Goal: Task Accomplishment & Management: Complete application form

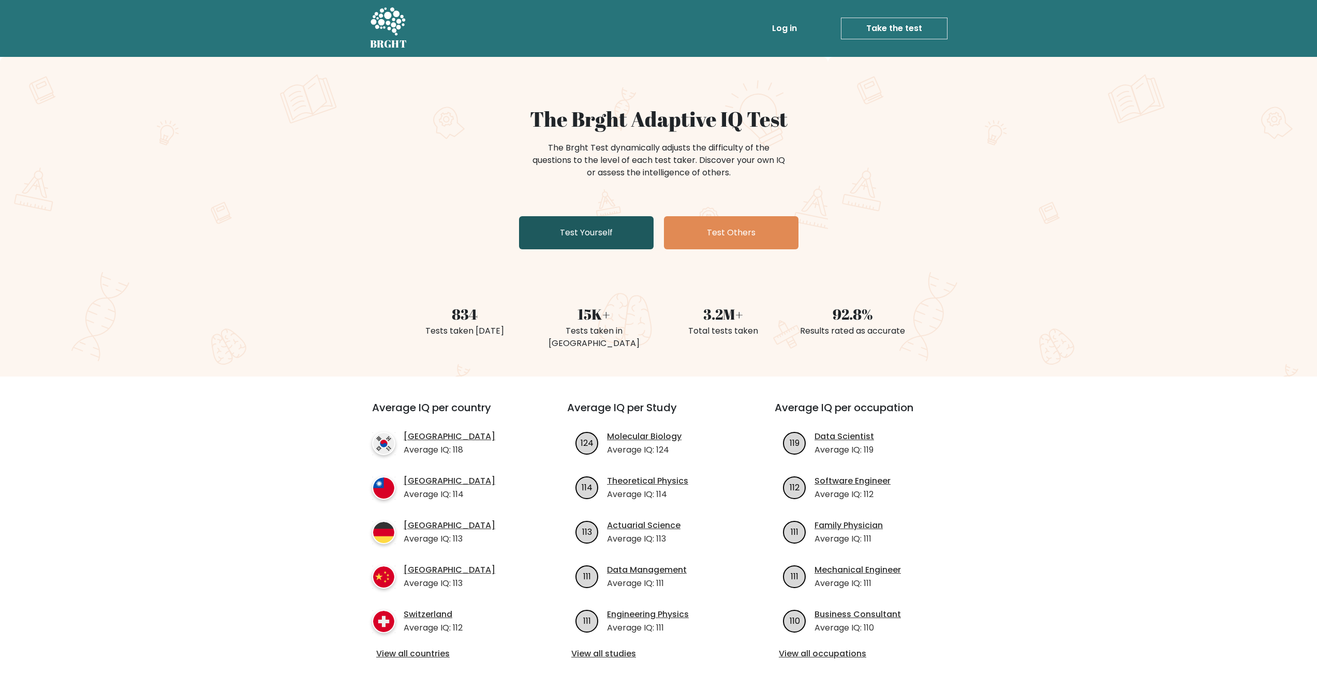
click at [617, 232] on link "Test Yourself" at bounding box center [586, 232] width 135 height 33
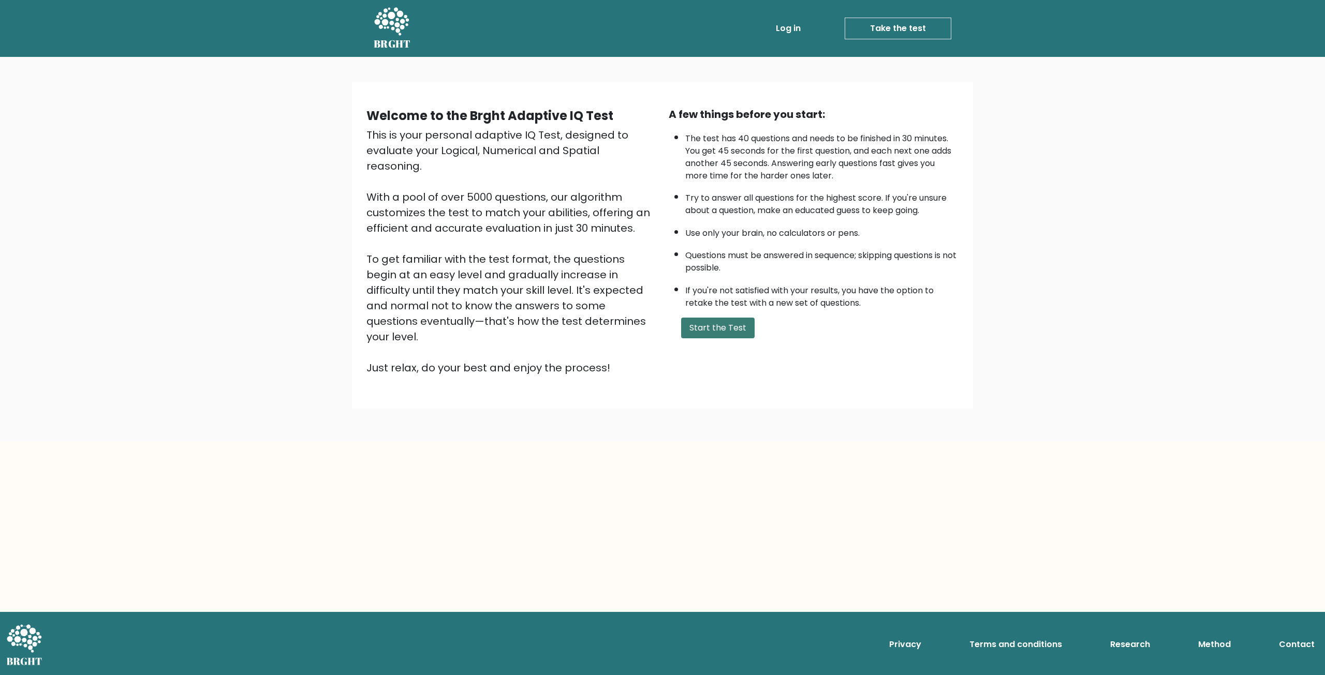
click at [720, 327] on button "Start the Test" at bounding box center [717, 328] width 73 height 21
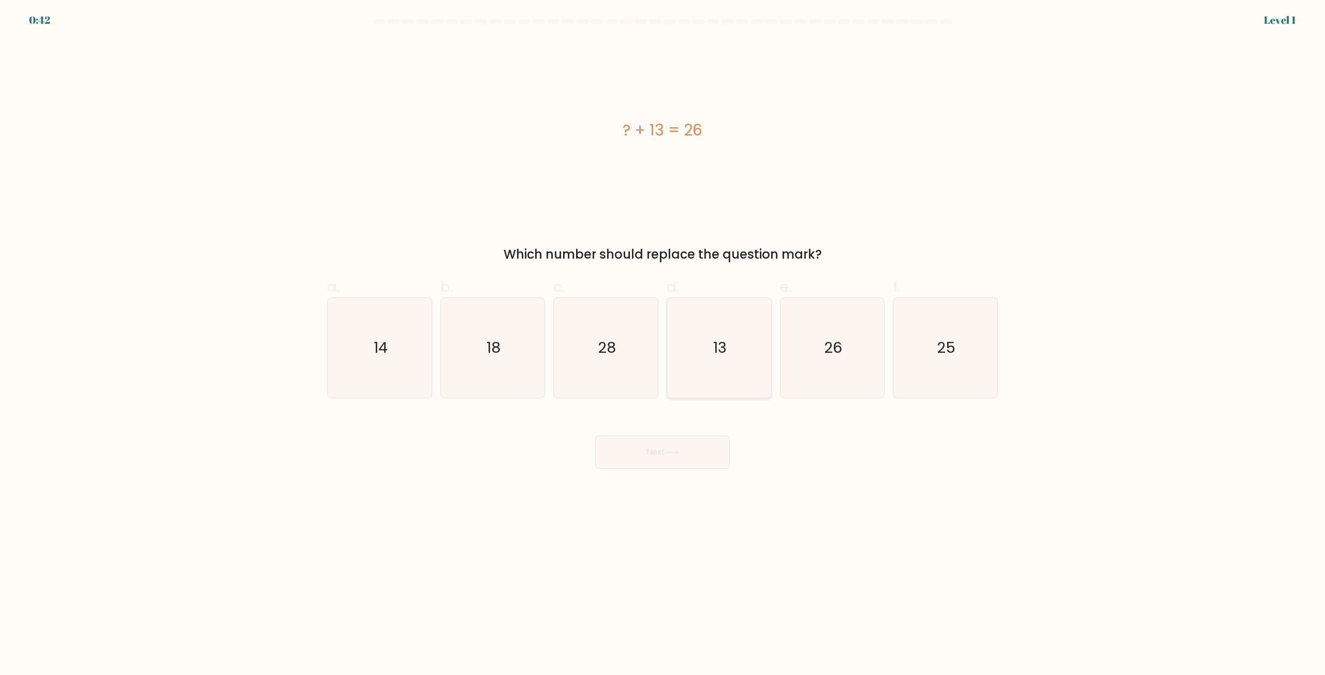
click at [712, 350] on icon "13" at bounding box center [719, 348] width 100 height 100
click at [663, 345] on input "d. 13" at bounding box center [662, 341] width 1 height 7
radio input "true"
click at [695, 442] on button "Next" at bounding box center [662, 452] width 135 height 33
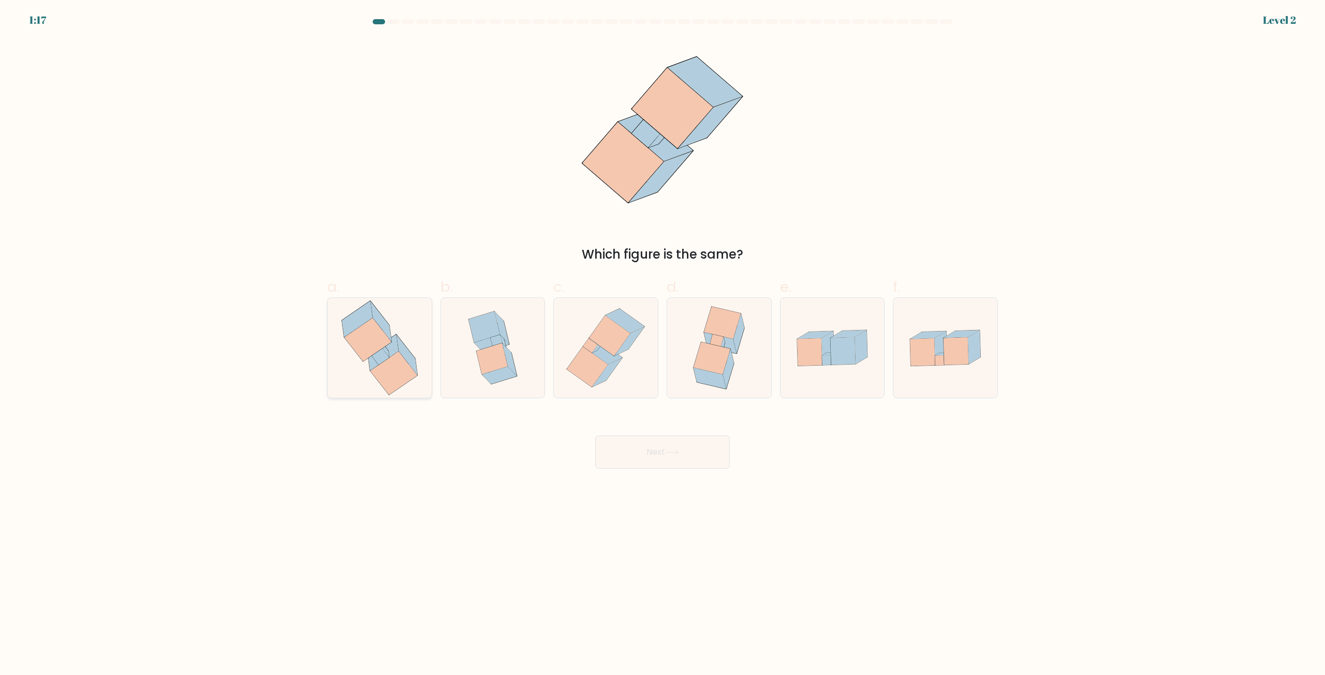
click at [397, 354] on icon at bounding box center [393, 373] width 47 height 43
click at [662, 345] on input "a." at bounding box center [662, 341] width 1 height 7
radio input "true"
click at [656, 459] on button "Next" at bounding box center [662, 452] width 135 height 33
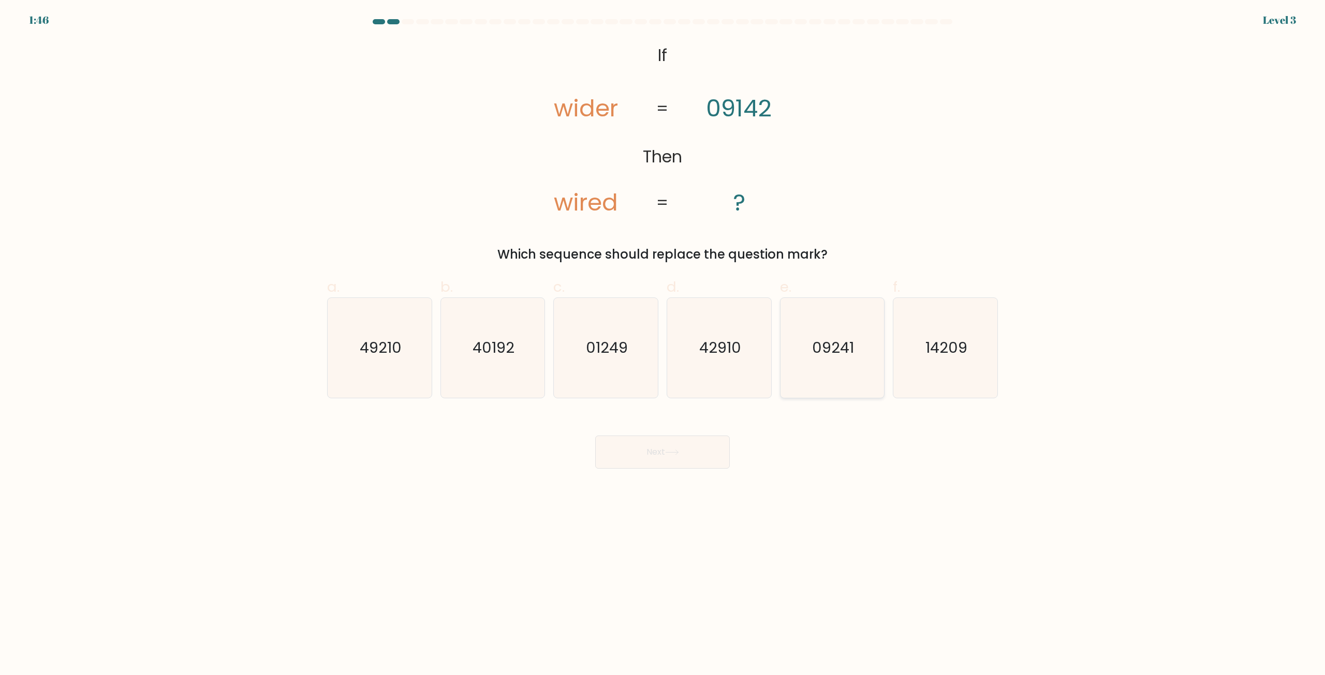
click at [856, 365] on icon "09241" at bounding box center [832, 348] width 100 height 100
click at [663, 345] on input "e. 09241" at bounding box center [662, 341] width 1 height 7
radio input "true"
click at [677, 447] on button "Next" at bounding box center [662, 452] width 135 height 33
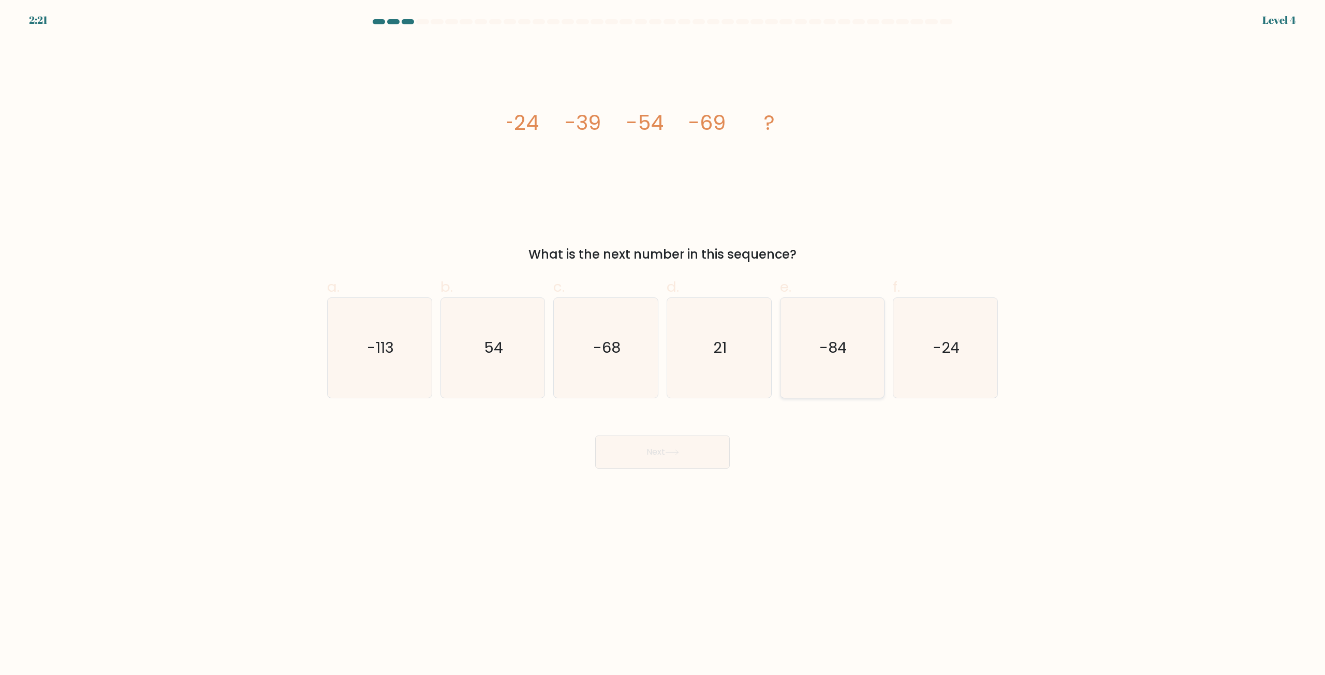
click at [832, 345] on text "-84" at bounding box center [832, 348] width 27 height 21
click at [844, 356] on text "-84" at bounding box center [832, 348] width 27 height 21
click at [663, 345] on input "e. -84" at bounding box center [662, 341] width 1 height 7
radio input "true"
click at [700, 448] on button "Next" at bounding box center [662, 452] width 135 height 33
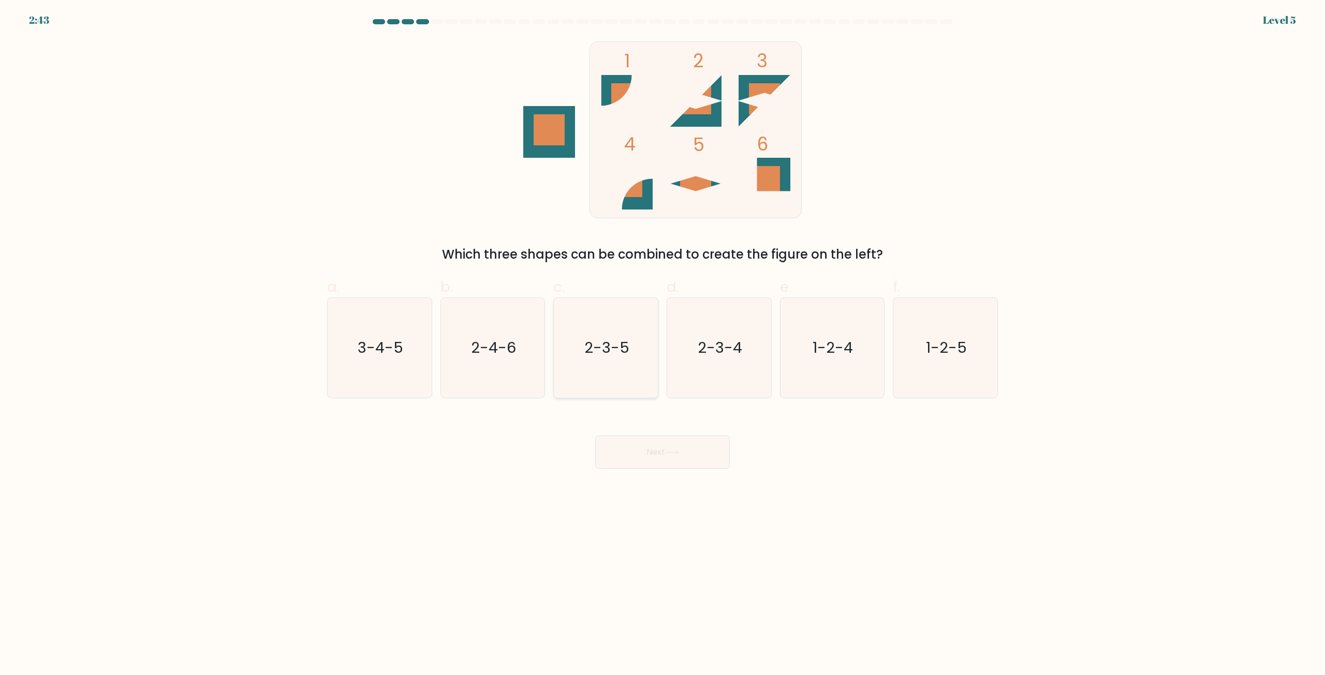
click at [621, 365] on icon "2-3-5" at bounding box center [606, 348] width 100 height 100
click at [662, 345] on input "c. 2-3-5" at bounding box center [662, 341] width 1 height 7
radio input "true"
click at [673, 454] on icon at bounding box center [672, 453] width 14 height 6
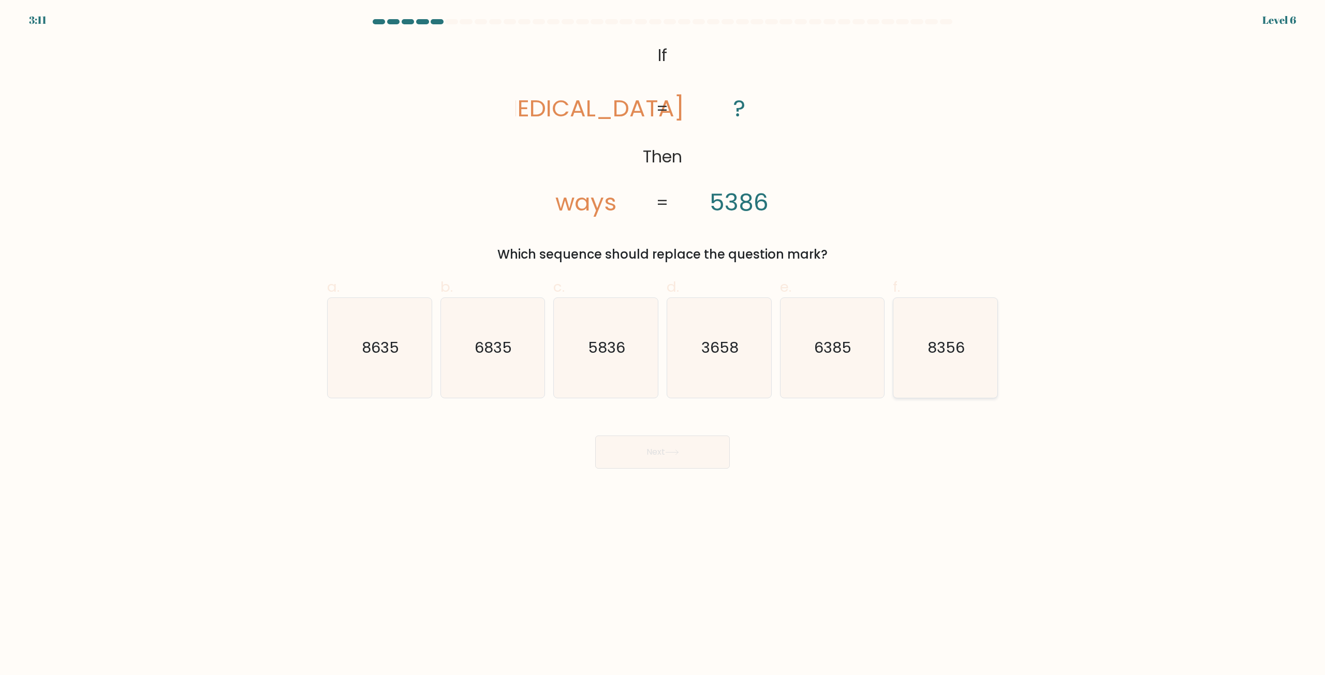
click at [941, 352] on text "8356" at bounding box center [946, 348] width 37 height 21
click at [928, 363] on icon "8356" at bounding box center [945, 348] width 100 height 100
click at [663, 345] on input "f. 8356" at bounding box center [662, 341] width 1 height 7
radio input "true"
click at [707, 458] on button "Next" at bounding box center [662, 452] width 135 height 33
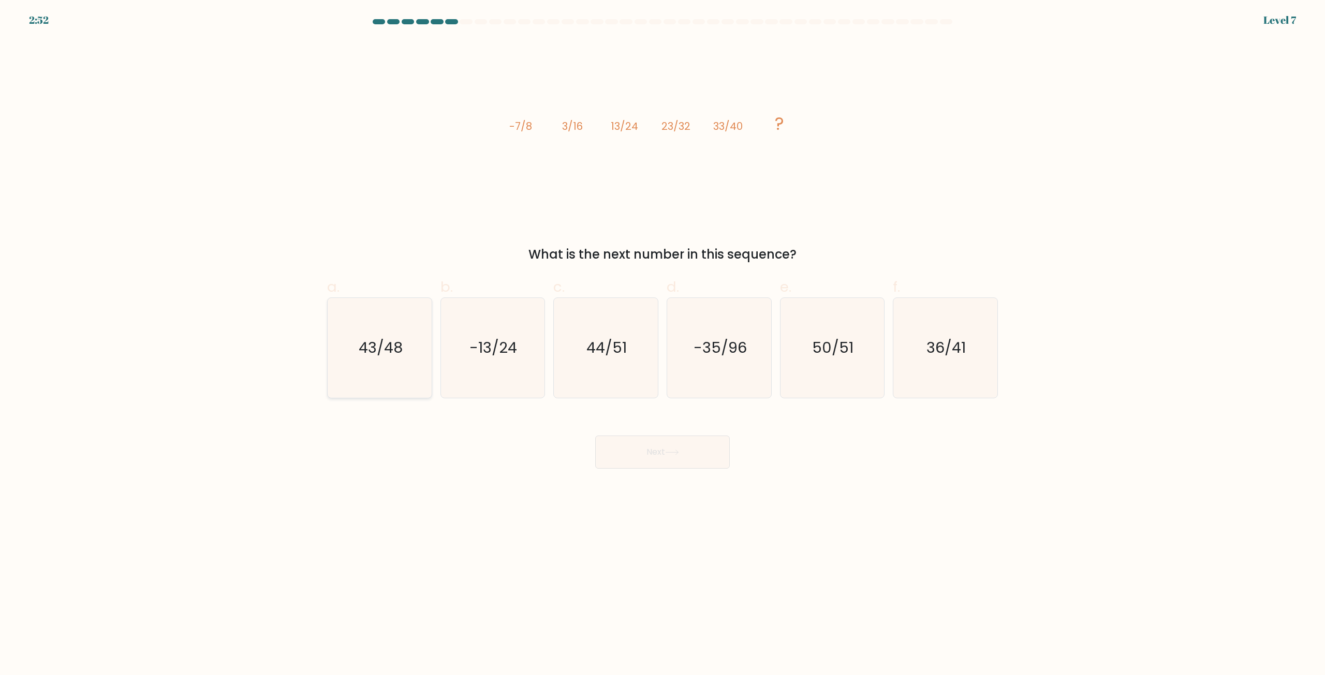
click at [369, 356] on text "43/48" at bounding box center [381, 348] width 44 height 21
click at [662, 345] on input "a. 43/48" at bounding box center [662, 341] width 1 height 7
radio input "true"
click at [680, 456] on button "Next" at bounding box center [662, 452] width 135 height 33
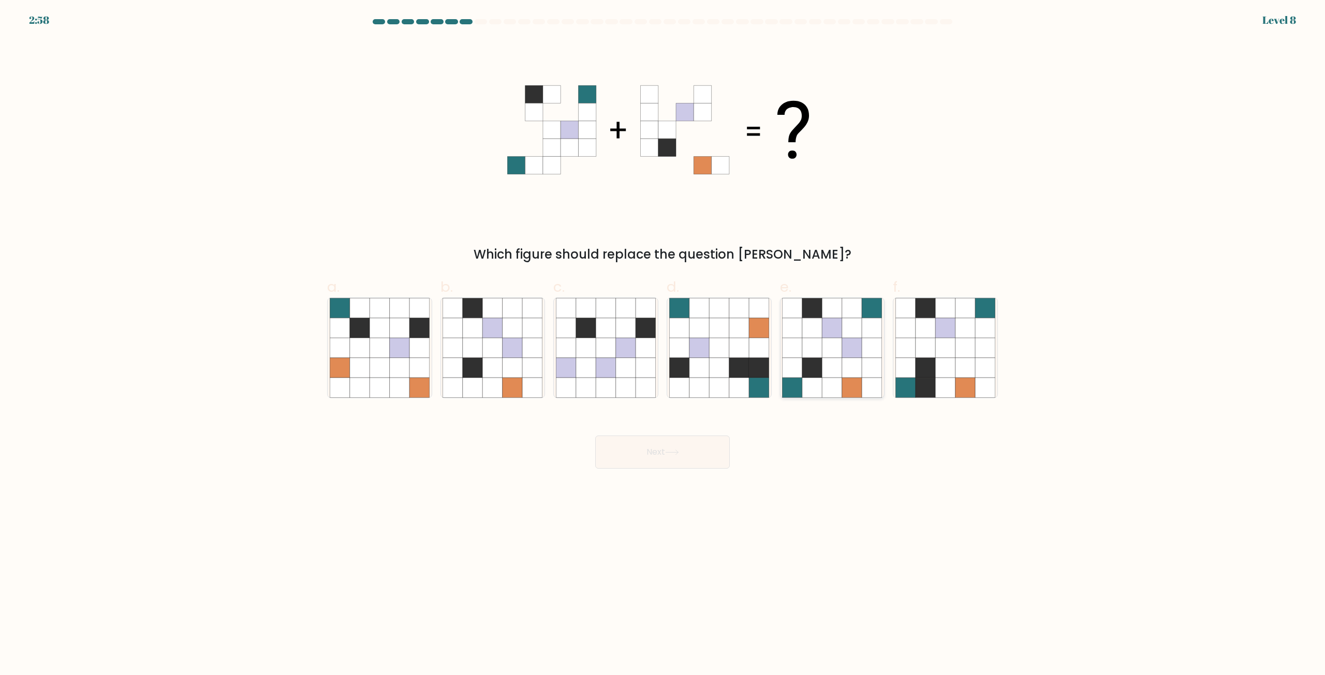
click at [824, 367] on icon at bounding box center [832, 368] width 20 height 20
click at [663, 345] on input "e." at bounding box center [662, 341] width 1 height 7
radio input "true"
click at [676, 457] on button "Next" at bounding box center [662, 452] width 135 height 33
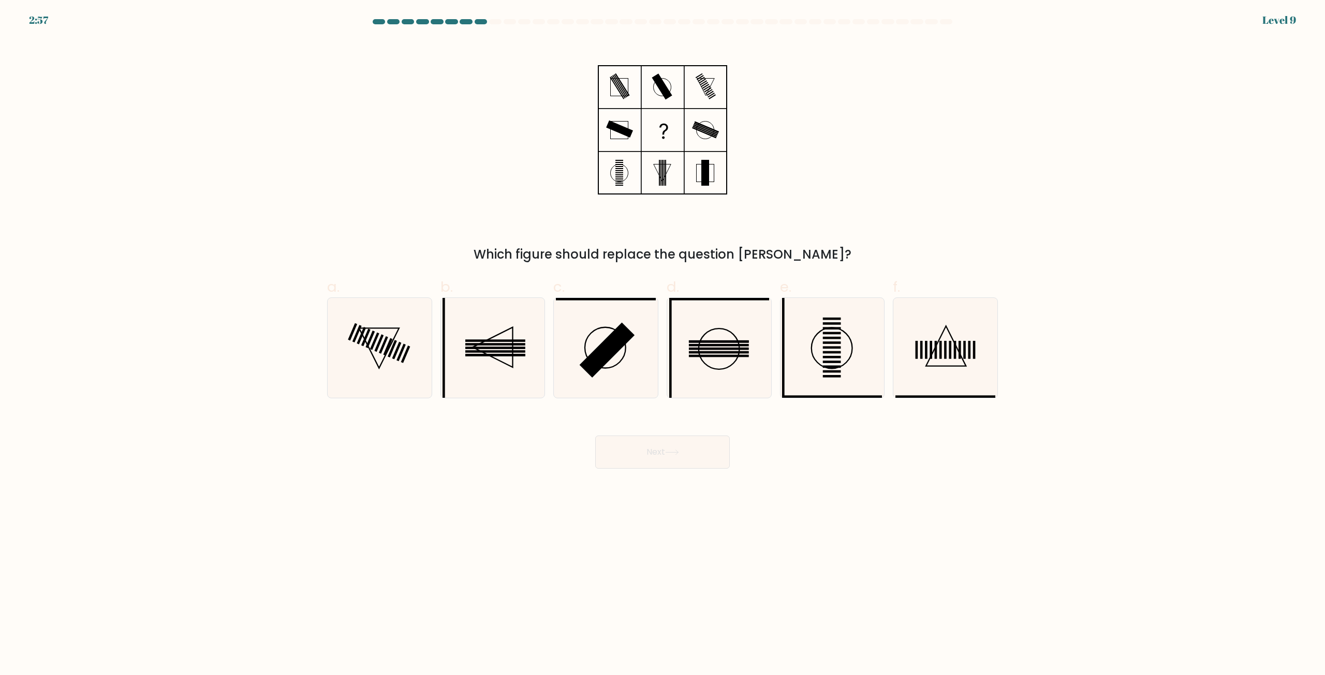
drag, startPoint x: 69, startPoint y: 21, endPoint x: 10, endPoint y: 21, distance: 59.0
click at [10, 21] on form at bounding box center [662, 244] width 1325 height 450
drag, startPoint x: 31, startPoint y: 20, endPoint x: 52, endPoint y: 21, distance: 21.8
click at [52, 21] on form at bounding box center [662, 244] width 1325 height 450
click at [41, 17] on div "2:56" at bounding box center [39, 20] width 20 height 16
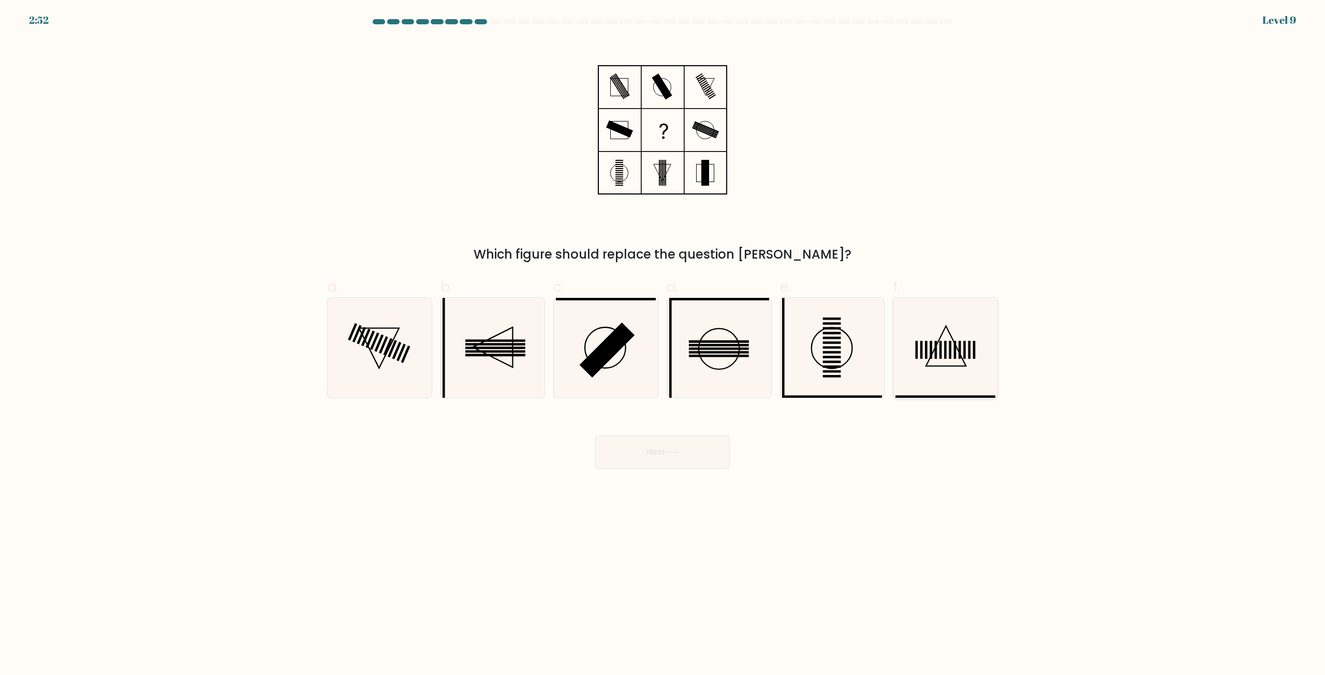
click at [928, 352] on icon at bounding box center [945, 348] width 100 height 100
click at [663, 345] on input "f." at bounding box center [662, 341] width 1 height 7
radio input "true"
drag, startPoint x: 653, startPoint y: 463, endPoint x: 646, endPoint y: 453, distance: 12.2
click at [652, 463] on button "Next" at bounding box center [662, 452] width 135 height 33
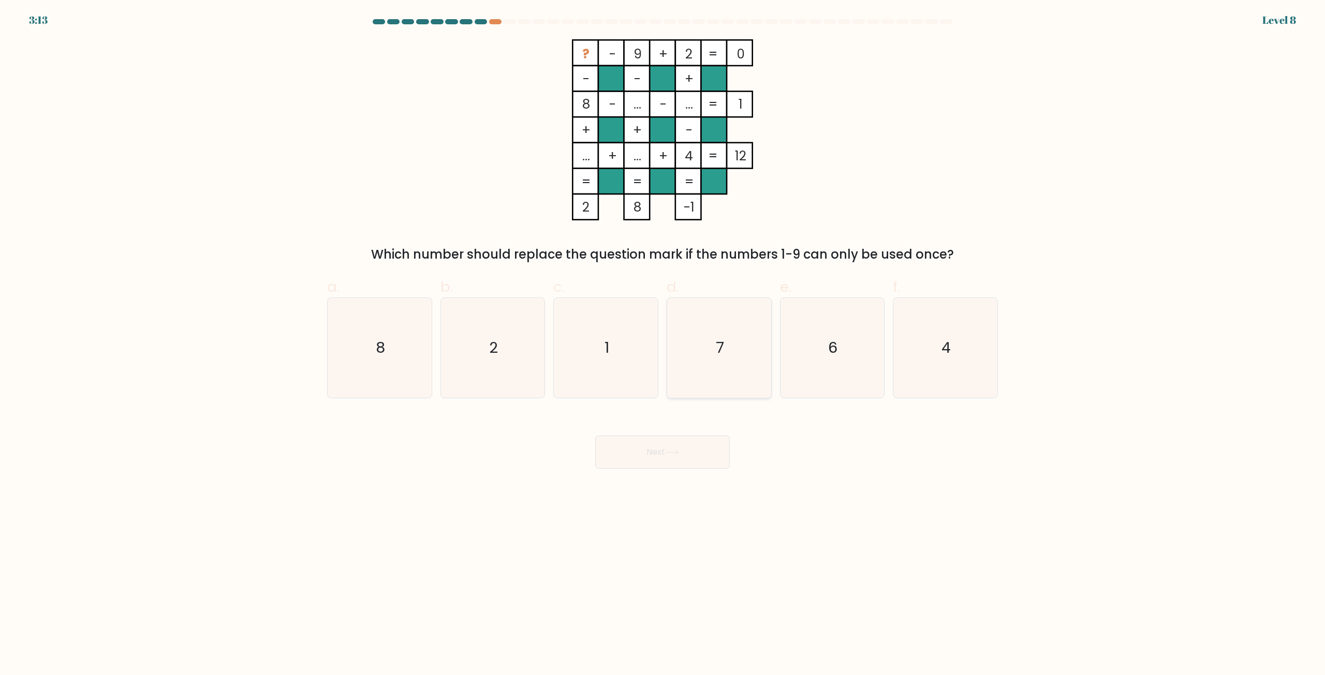
click at [701, 354] on icon "7" at bounding box center [719, 348] width 100 height 100
click at [663, 345] on input "d. 7" at bounding box center [662, 341] width 1 height 7
radio input "true"
click at [661, 453] on button "Next" at bounding box center [662, 452] width 135 height 33
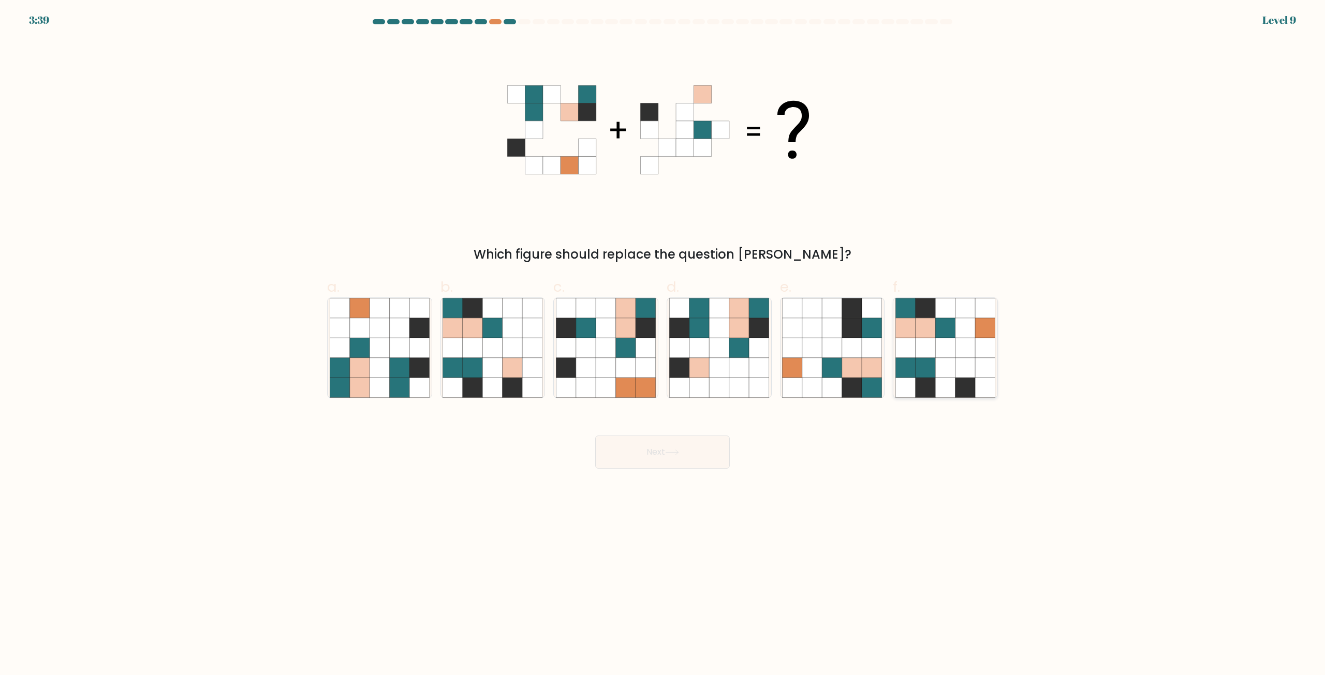
click at [952, 384] on icon at bounding box center [945, 388] width 20 height 20
click at [663, 345] on input "f." at bounding box center [662, 341] width 1 height 7
radio input "true"
click at [678, 453] on icon at bounding box center [671, 452] width 12 height 5
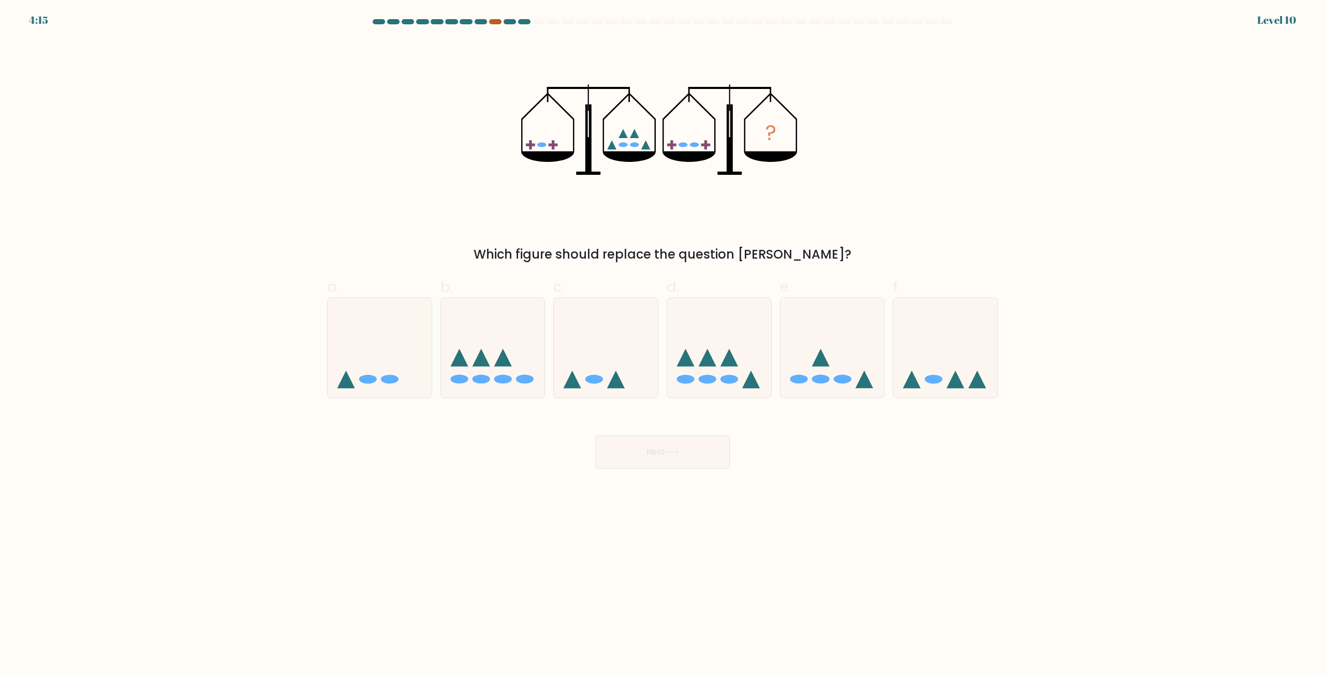
click at [494, 21] on div at bounding box center [495, 21] width 12 height 5
click at [495, 22] on div at bounding box center [495, 21] width 12 height 5
click at [714, 363] on icon at bounding box center [707, 358] width 18 height 18
click at [663, 345] on input "d." at bounding box center [662, 341] width 1 height 7
radio input "true"
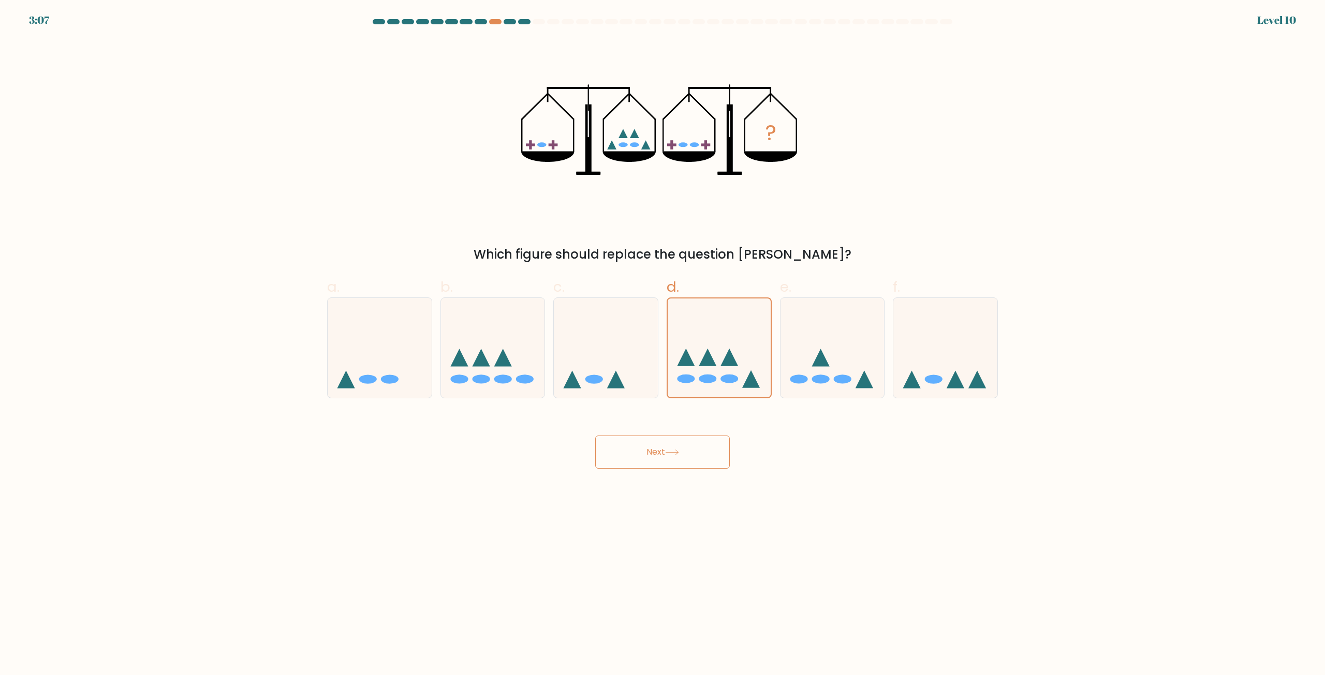
click at [691, 451] on button "Next" at bounding box center [662, 452] width 135 height 33
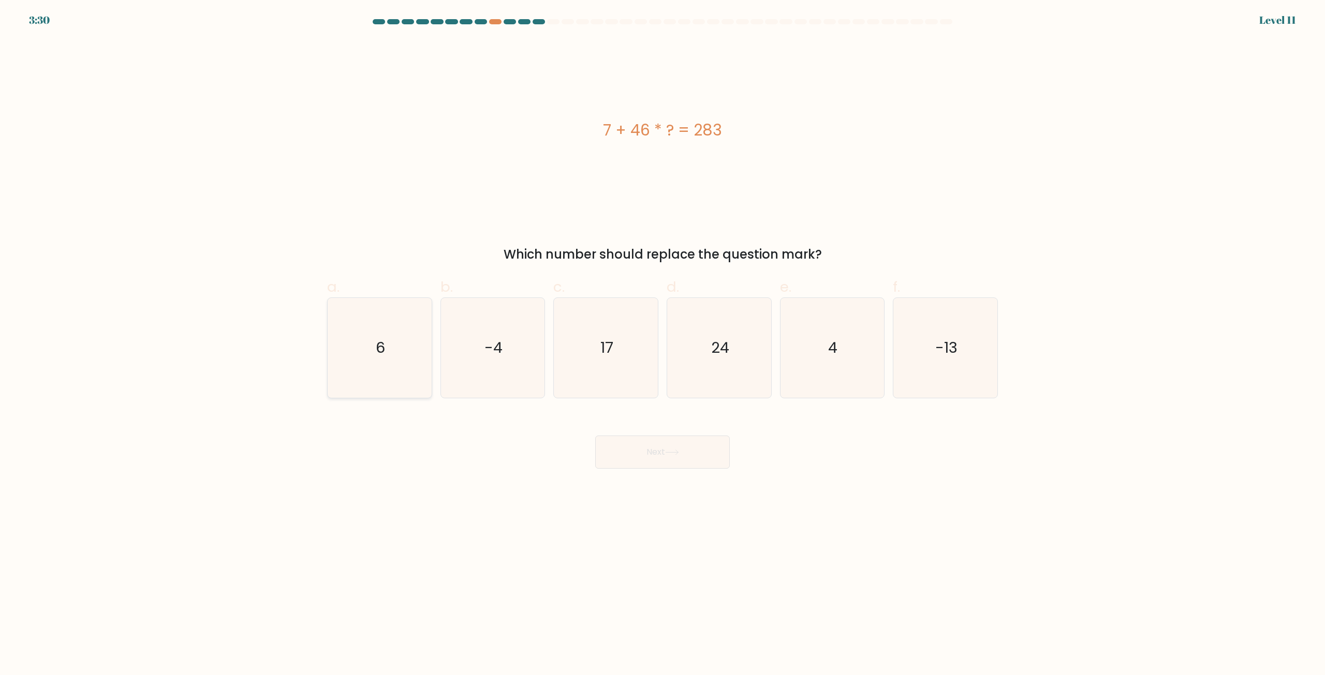
click at [370, 361] on icon "6" at bounding box center [380, 348] width 100 height 100
click at [662, 345] on input "a. 6" at bounding box center [662, 341] width 1 height 7
radio input "true"
click at [666, 463] on button "Next" at bounding box center [662, 452] width 135 height 33
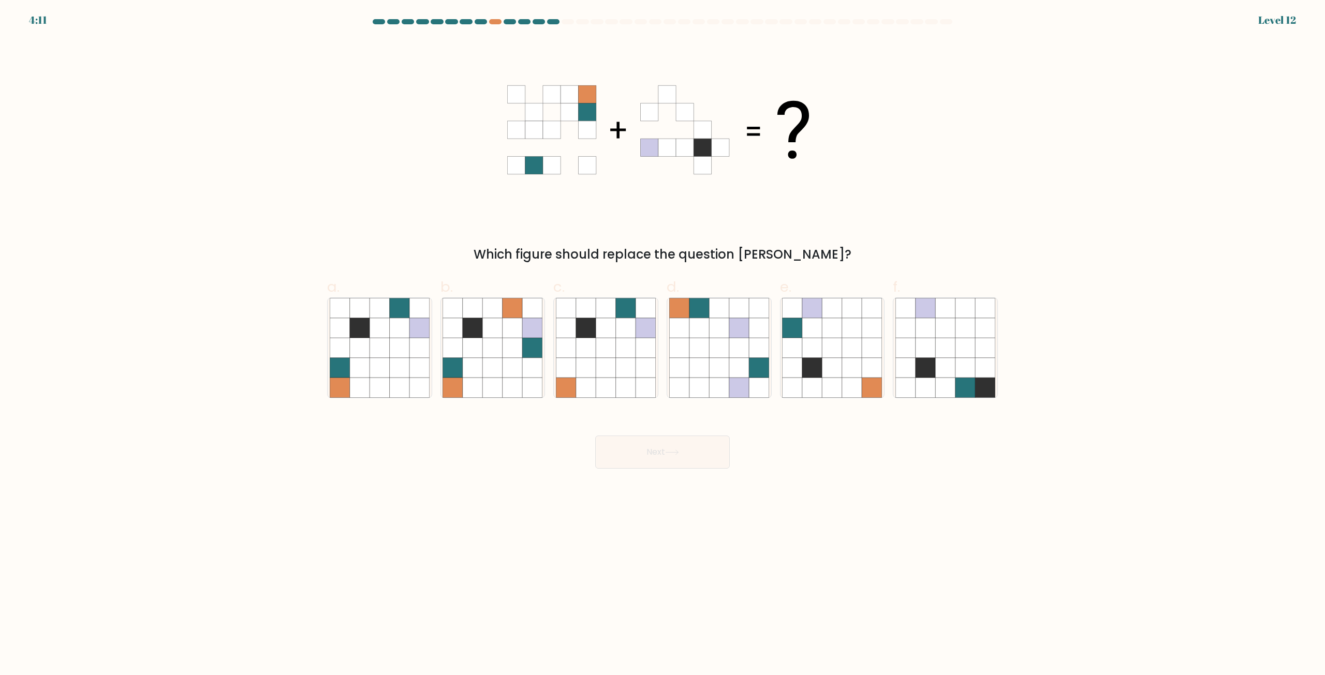
click at [500, 19] on div "4:11 Level 12" at bounding box center [662, 14] width 1325 height 28
click at [474, 330] on icon at bounding box center [473, 328] width 20 height 20
click at [662, 338] on input "b." at bounding box center [662, 341] width 1 height 7
radio input "true"
click at [683, 445] on button "Next" at bounding box center [662, 452] width 135 height 33
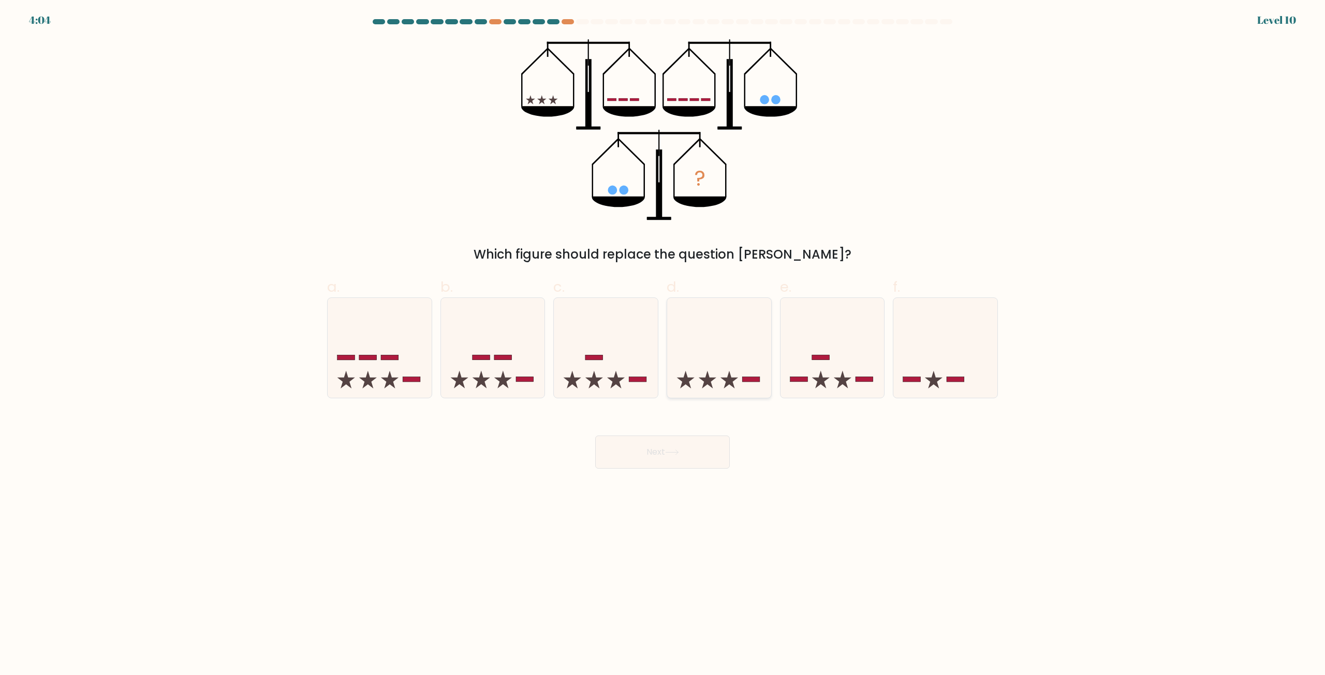
click at [722, 338] on icon at bounding box center [719, 348] width 104 height 86
click at [663, 338] on input "d." at bounding box center [662, 341] width 1 height 7
radio input "true"
click at [682, 454] on button "Next" at bounding box center [662, 452] width 135 height 33
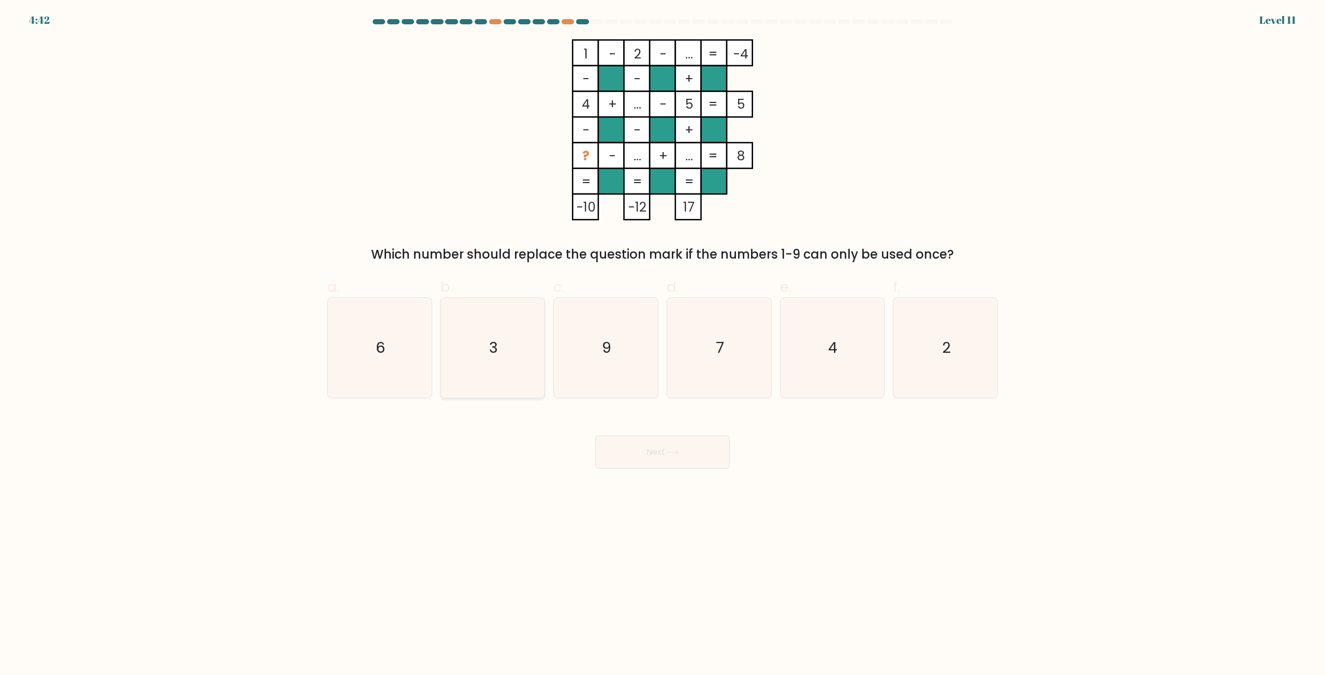
click at [489, 347] on icon "3" at bounding box center [492, 348] width 100 height 100
click at [662, 345] on input "b. 3" at bounding box center [662, 341] width 1 height 7
radio input "true"
click at [684, 462] on button "Next" at bounding box center [662, 452] width 135 height 33
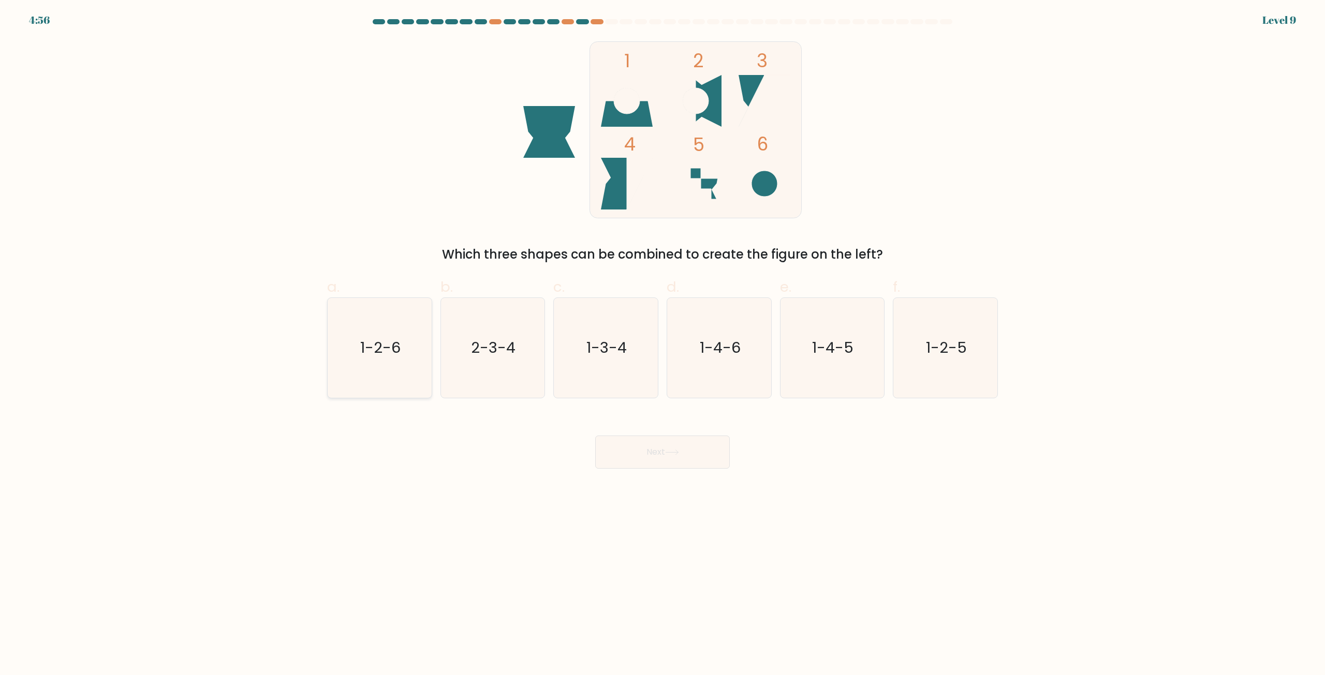
click at [368, 334] on icon "1-2-6" at bounding box center [380, 348] width 100 height 100
click at [662, 338] on input "a. 1-2-6" at bounding box center [662, 341] width 1 height 7
radio input "true"
click at [692, 459] on button "Next" at bounding box center [662, 452] width 135 height 33
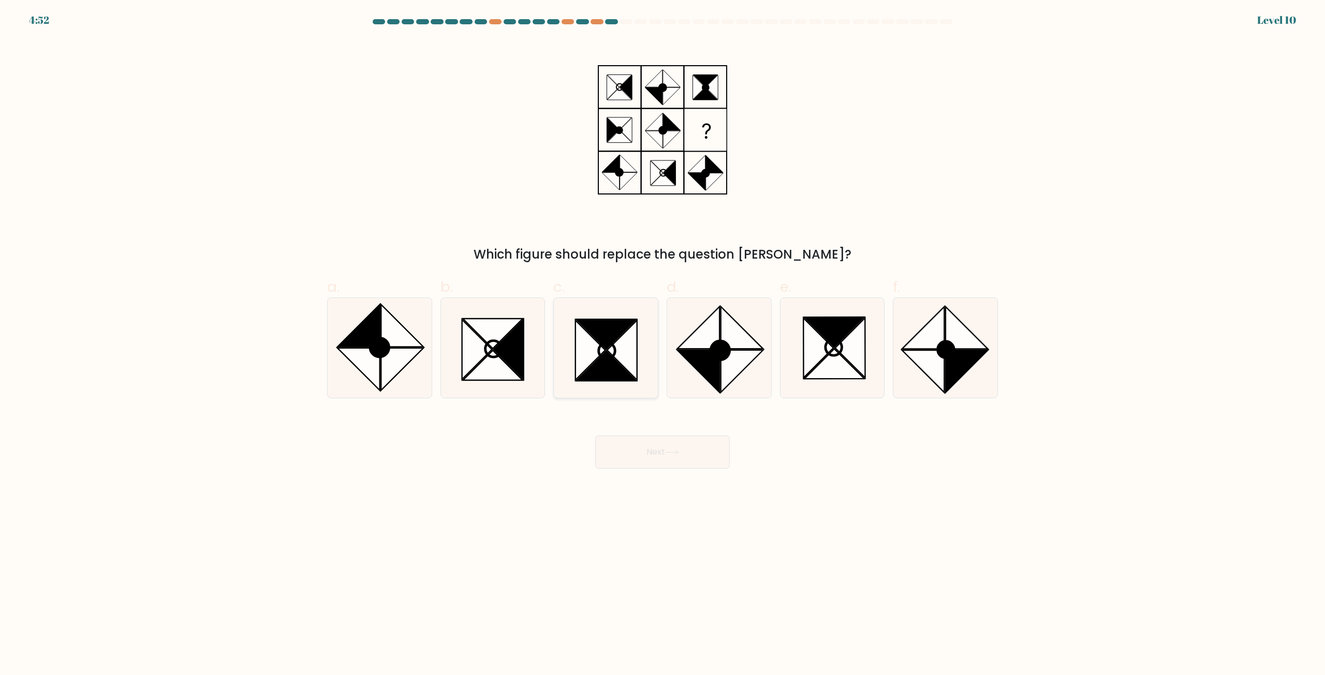
click at [627, 380] on icon at bounding box center [606, 366] width 60 height 30
click at [662, 345] on input "c." at bounding box center [662, 341] width 1 height 7
radio input "true"
click at [659, 445] on button "Next" at bounding box center [662, 452] width 135 height 33
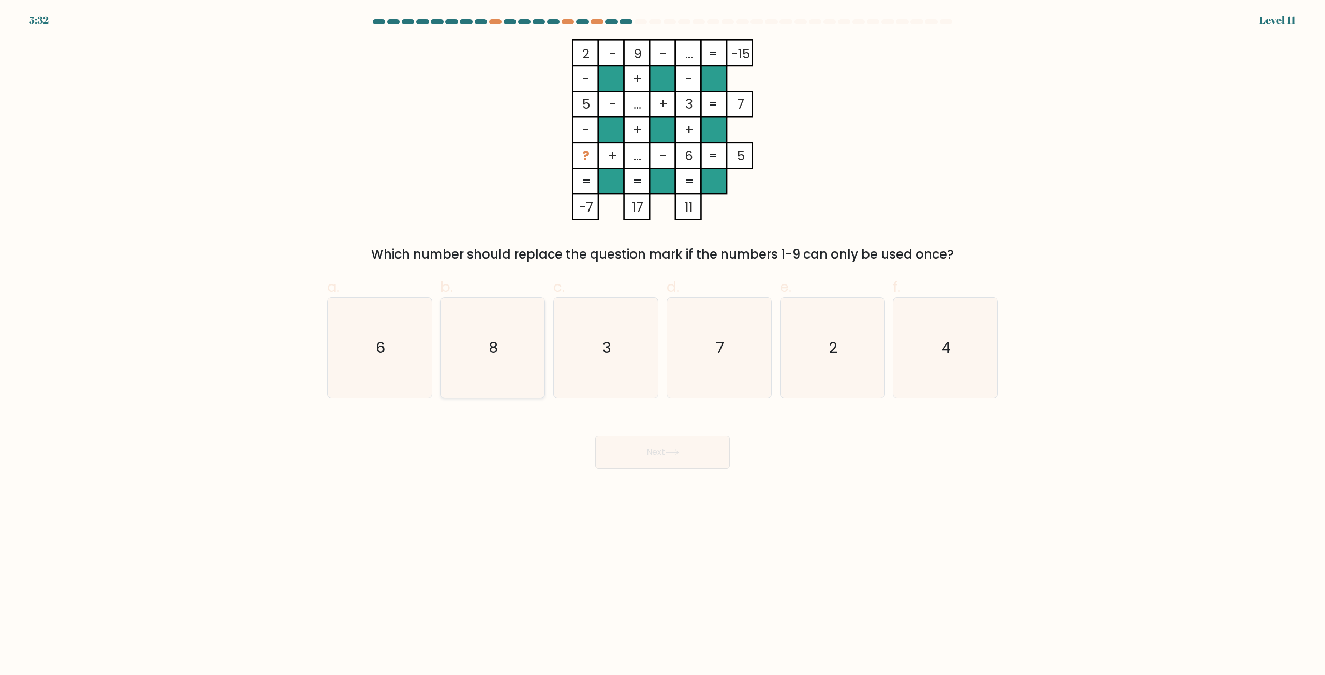
click at [487, 358] on icon "8" at bounding box center [492, 348] width 100 height 100
click at [662, 345] on input "b. 8" at bounding box center [662, 341] width 1 height 7
radio input "true"
click at [649, 445] on button "Next" at bounding box center [662, 452] width 135 height 33
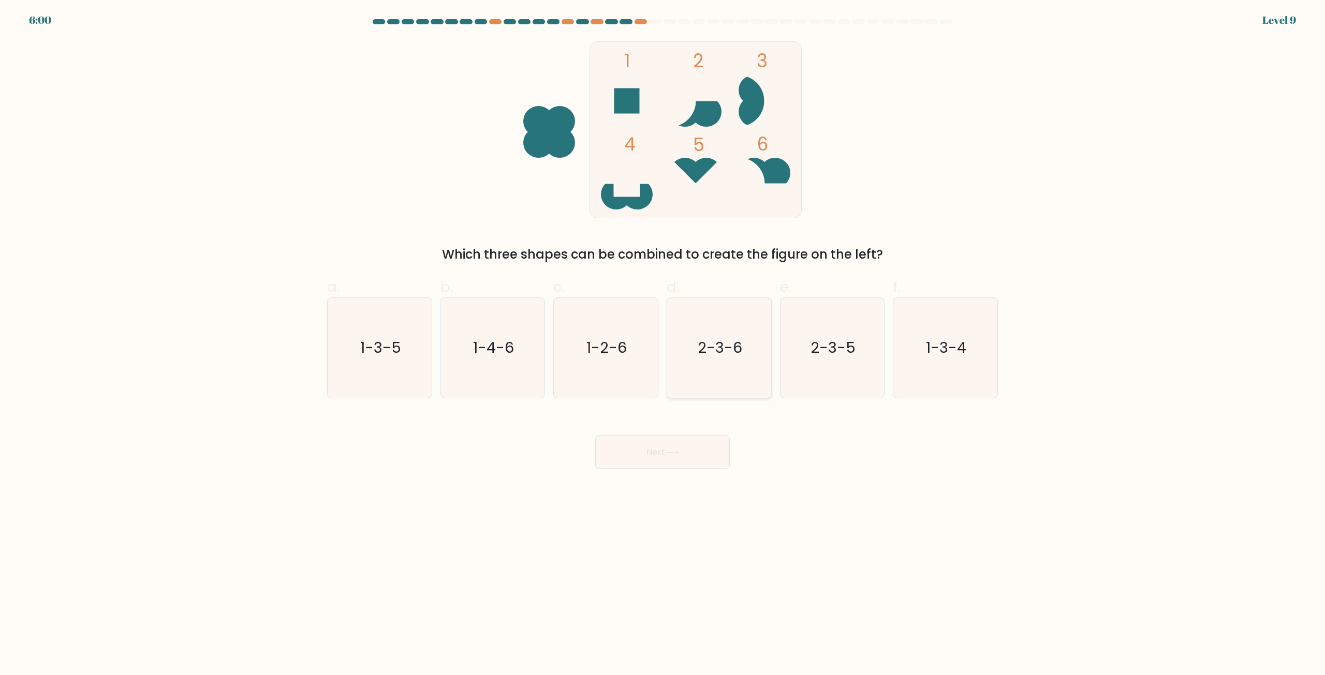
click at [736, 363] on icon "2-3-6" at bounding box center [719, 348] width 100 height 100
click at [663, 345] on input "d. 2-3-6" at bounding box center [662, 341] width 1 height 7
radio input "true"
click at [674, 459] on button "Next" at bounding box center [662, 452] width 135 height 33
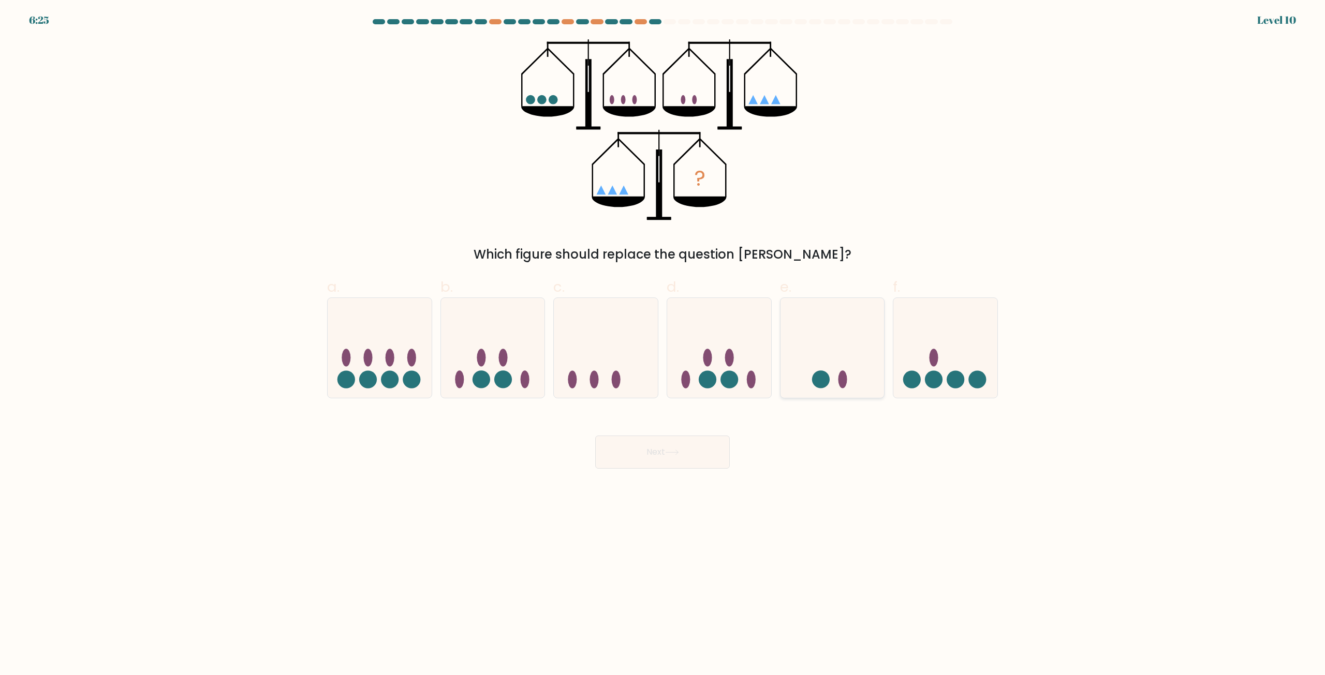
click at [852, 381] on icon at bounding box center [832, 348] width 104 height 86
click at [663, 345] on input "e." at bounding box center [662, 341] width 1 height 7
radio input "true"
click at [695, 448] on button "Next" at bounding box center [662, 452] width 135 height 33
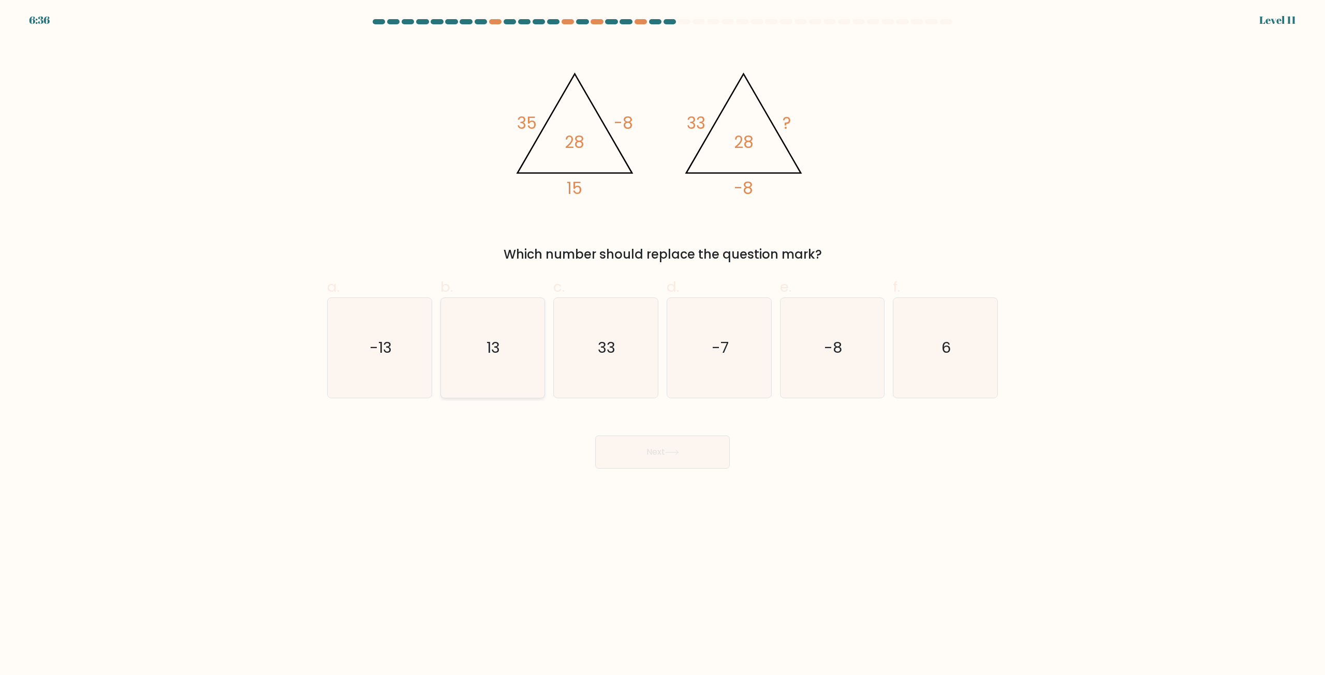
click at [490, 332] on icon "13" at bounding box center [492, 348] width 100 height 100
click at [662, 338] on input "b. 13" at bounding box center [662, 341] width 1 height 7
radio input "true"
click at [668, 457] on button "Next" at bounding box center [662, 452] width 135 height 33
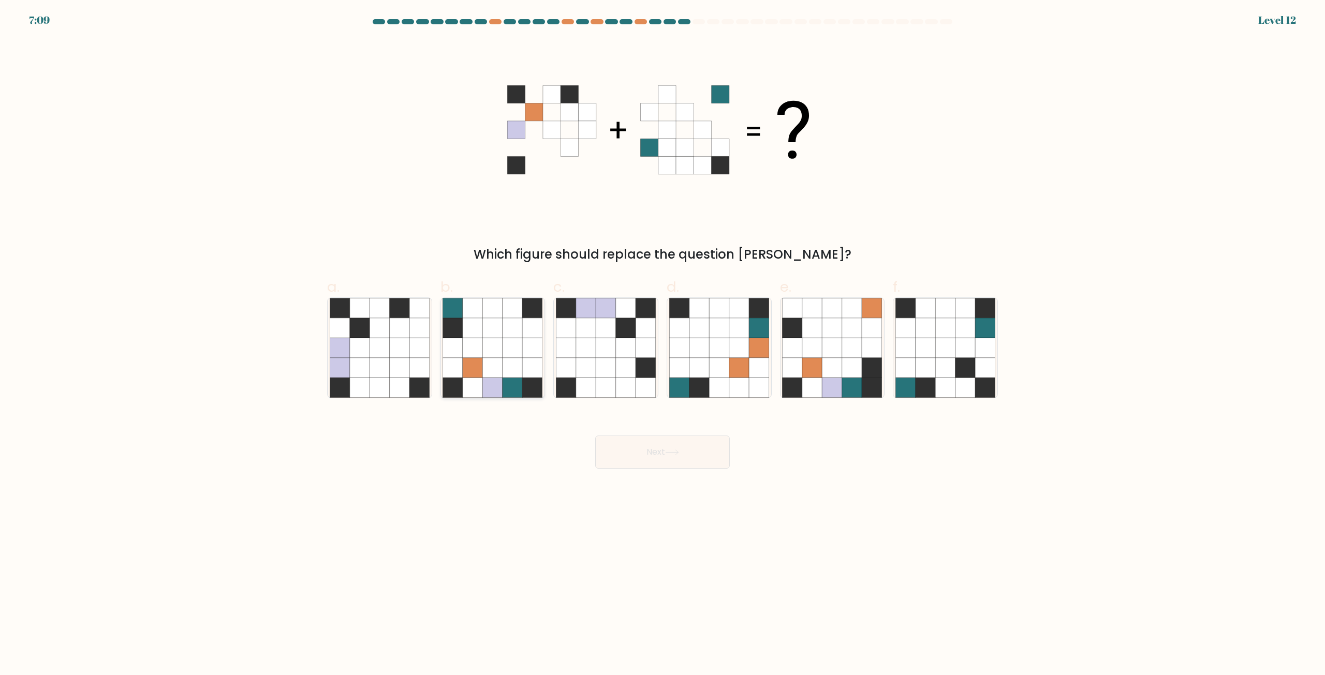
click at [504, 356] on icon at bounding box center [512, 348] width 20 height 20
click at [662, 345] on input "b." at bounding box center [662, 341] width 1 height 7
radio input "true"
click at [685, 454] on button "Next" at bounding box center [662, 452] width 135 height 33
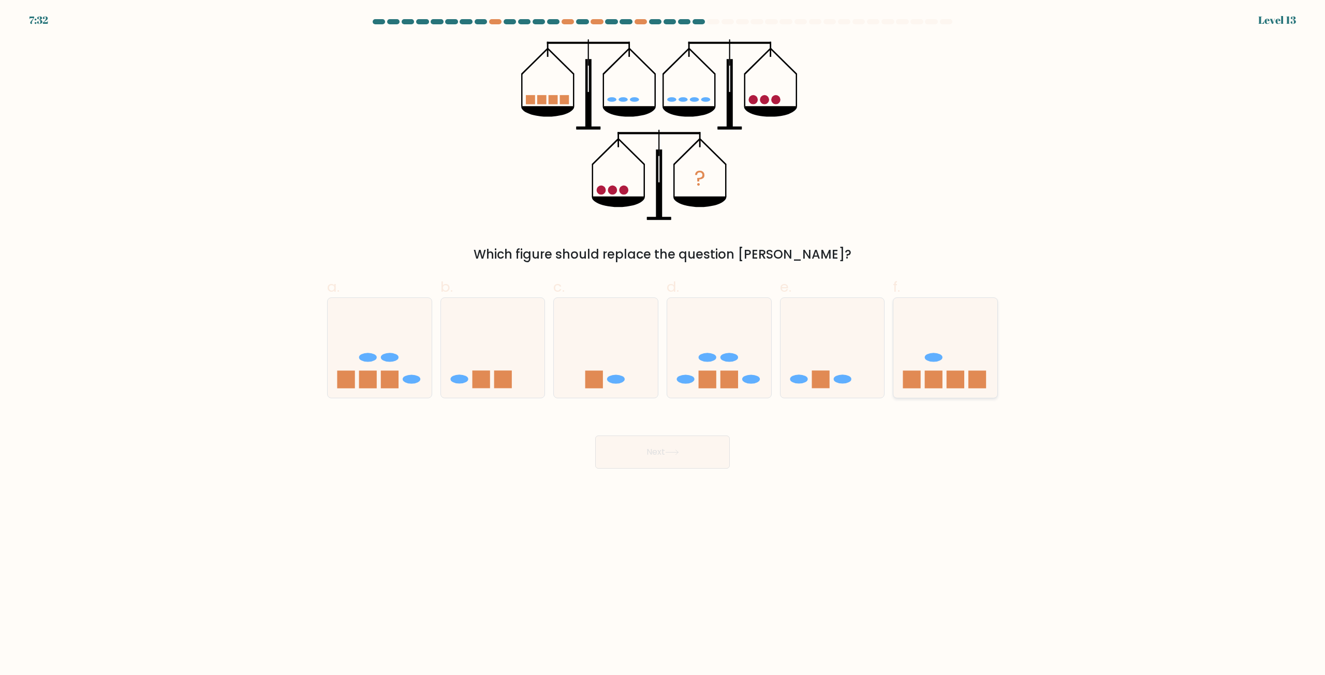
click at [947, 375] on rect at bounding box center [955, 379] width 18 height 18
click at [663, 345] on input "f." at bounding box center [662, 341] width 1 height 7
radio input "true"
click at [688, 447] on button "Next" at bounding box center [662, 452] width 135 height 33
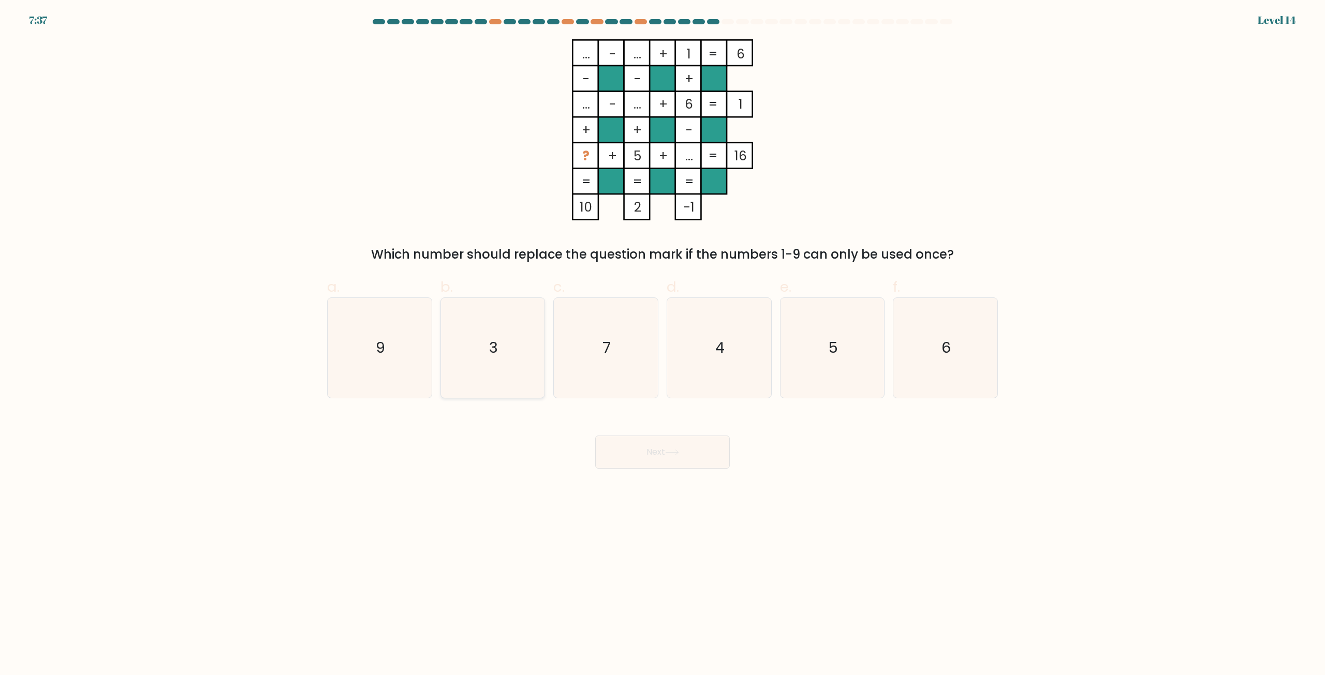
click at [503, 376] on icon "3" at bounding box center [492, 348] width 100 height 100
click at [662, 345] on input "b. 3" at bounding box center [662, 341] width 1 height 7
radio input "true"
click at [652, 455] on button "Next" at bounding box center [662, 452] width 135 height 33
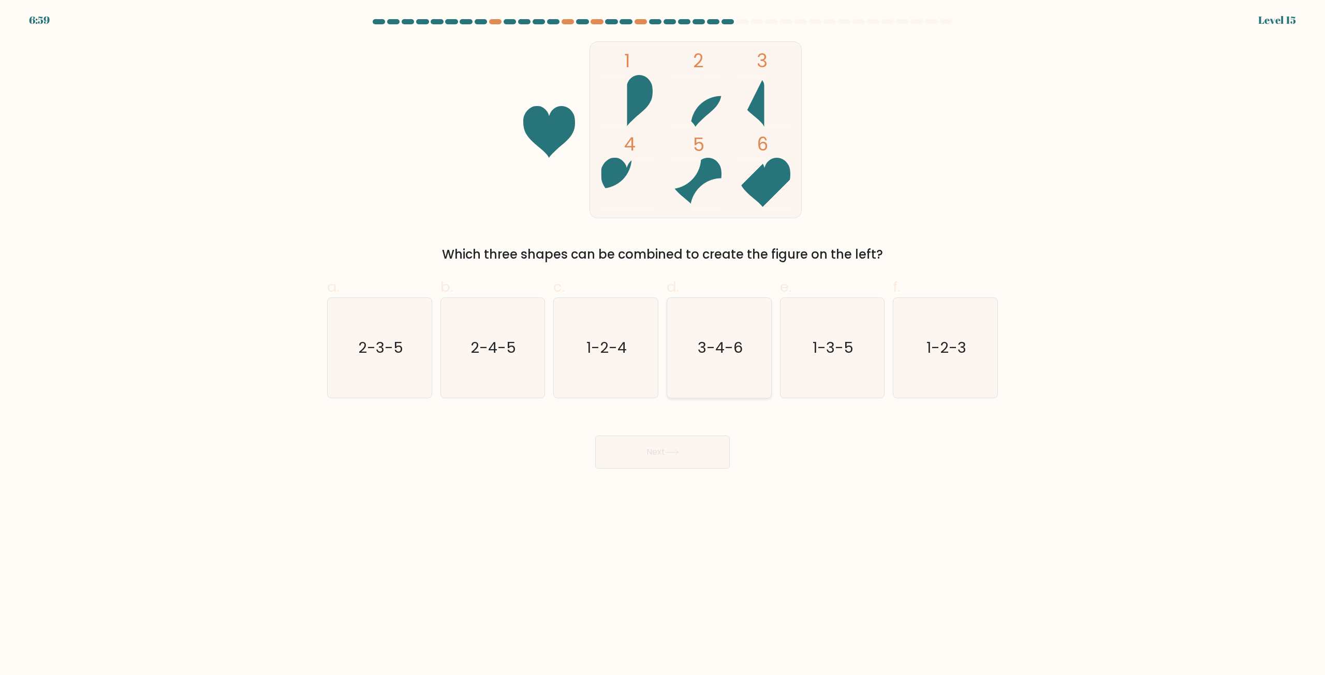
click at [721, 341] on text "3-4-6" at bounding box center [719, 348] width 45 height 21
click at [663, 341] on input "d. 3-4-6" at bounding box center [662, 341] width 1 height 7
radio input "true"
click at [698, 453] on button "Next" at bounding box center [662, 452] width 135 height 33
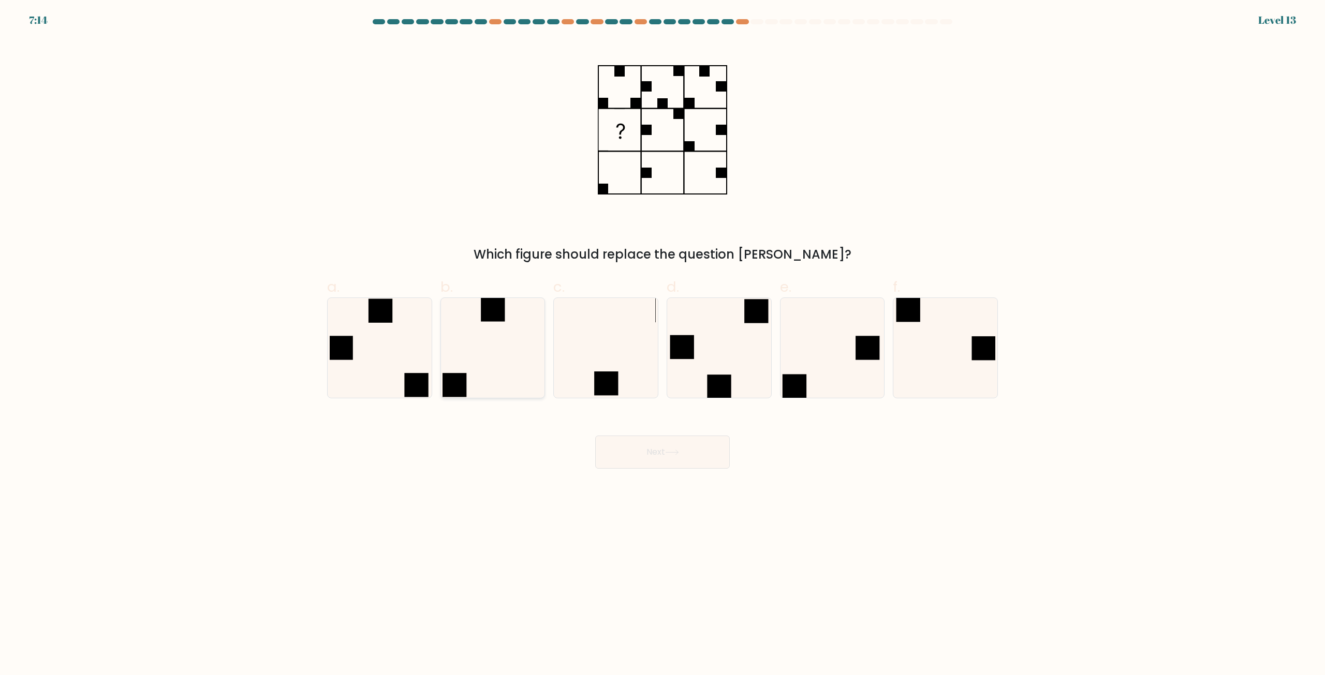
drag, startPoint x: 480, startPoint y: 360, endPoint x: 598, endPoint y: 412, distance: 129.2
click at [482, 360] on icon at bounding box center [492, 348] width 100 height 100
click at [662, 345] on input "b." at bounding box center [662, 341] width 1 height 7
radio input "true"
click at [662, 452] on button "Next" at bounding box center [662, 452] width 135 height 33
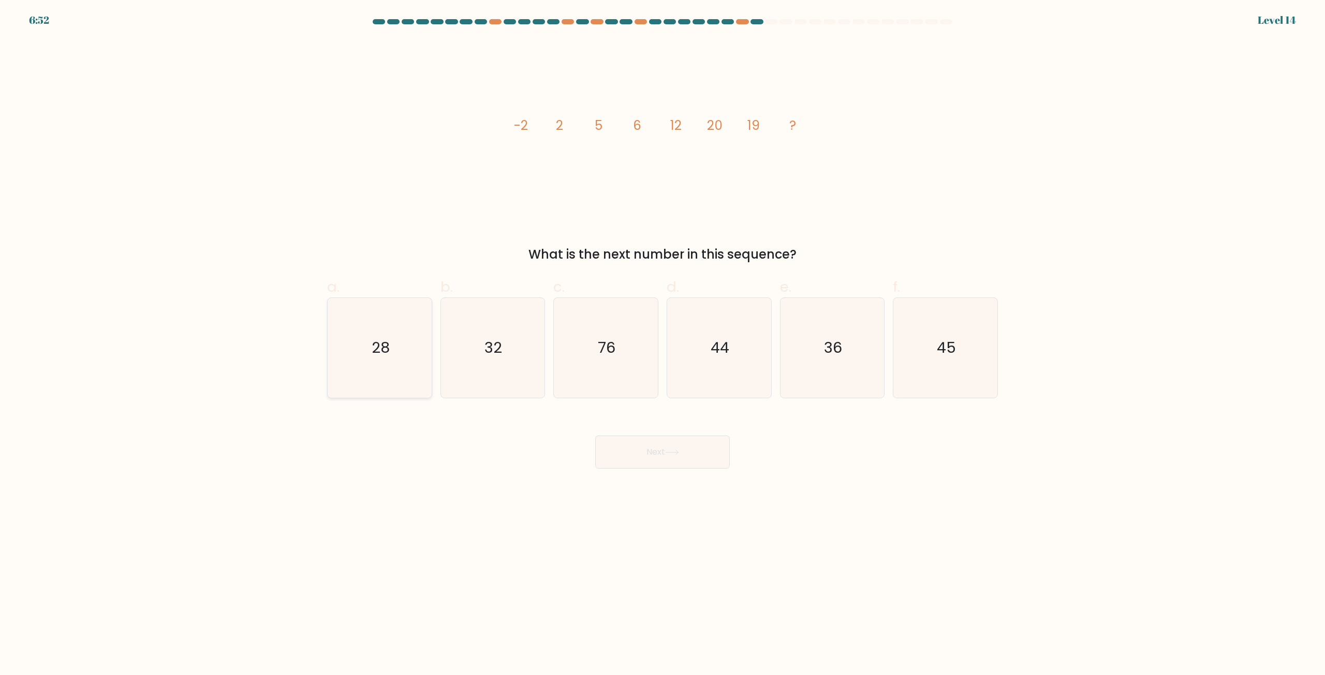
click at [413, 338] on icon "28" at bounding box center [380, 348] width 100 height 100
click at [662, 338] on input "a. 28" at bounding box center [662, 341] width 1 height 7
radio input "true"
click at [647, 444] on button "Next" at bounding box center [662, 452] width 135 height 33
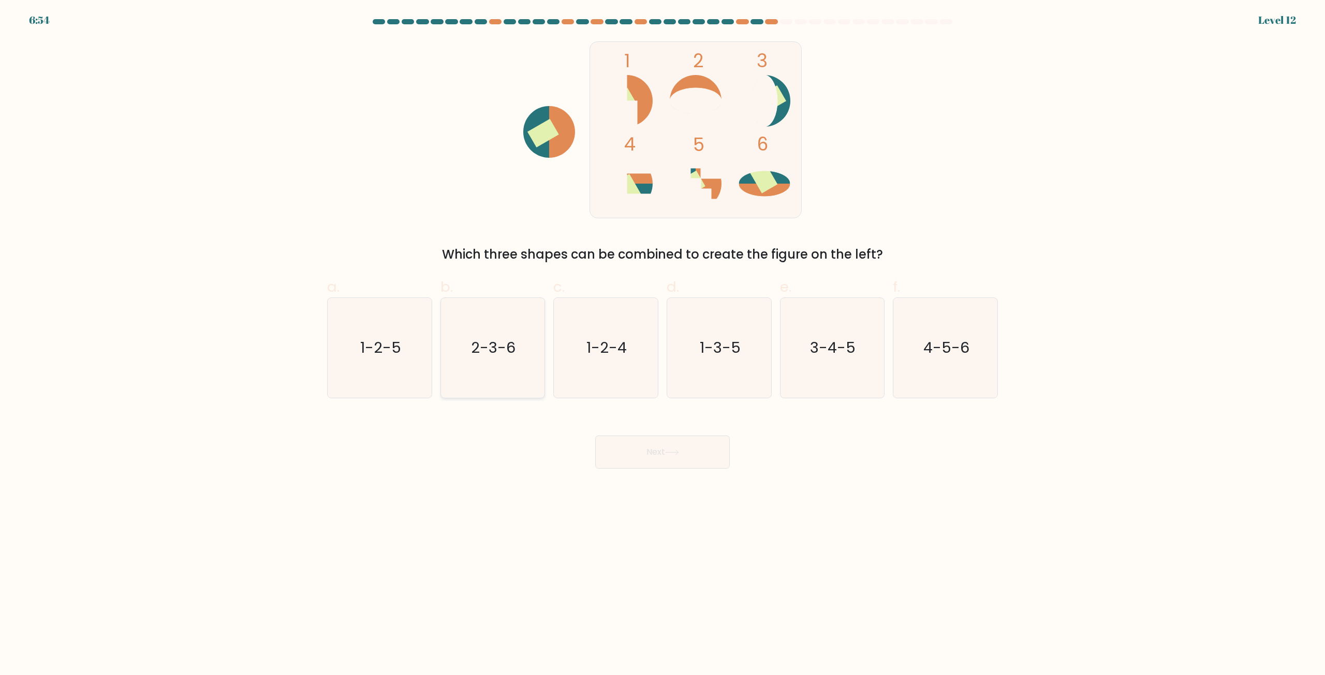
drag, startPoint x: 492, startPoint y: 334, endPoint x: 500, endPoint y: 344, distance: 12.9
click at [492, 335] on icon "2-3-6" at bounding box center [492, 348] width 100 height 100
click at [662, 338] on input "b. 2-3-6" at bounding box center [662, 341] width 1 height 7
radio input "true"
click at [697, 463] on button "Next" at bounding box center [662, 452] width 135 height 33
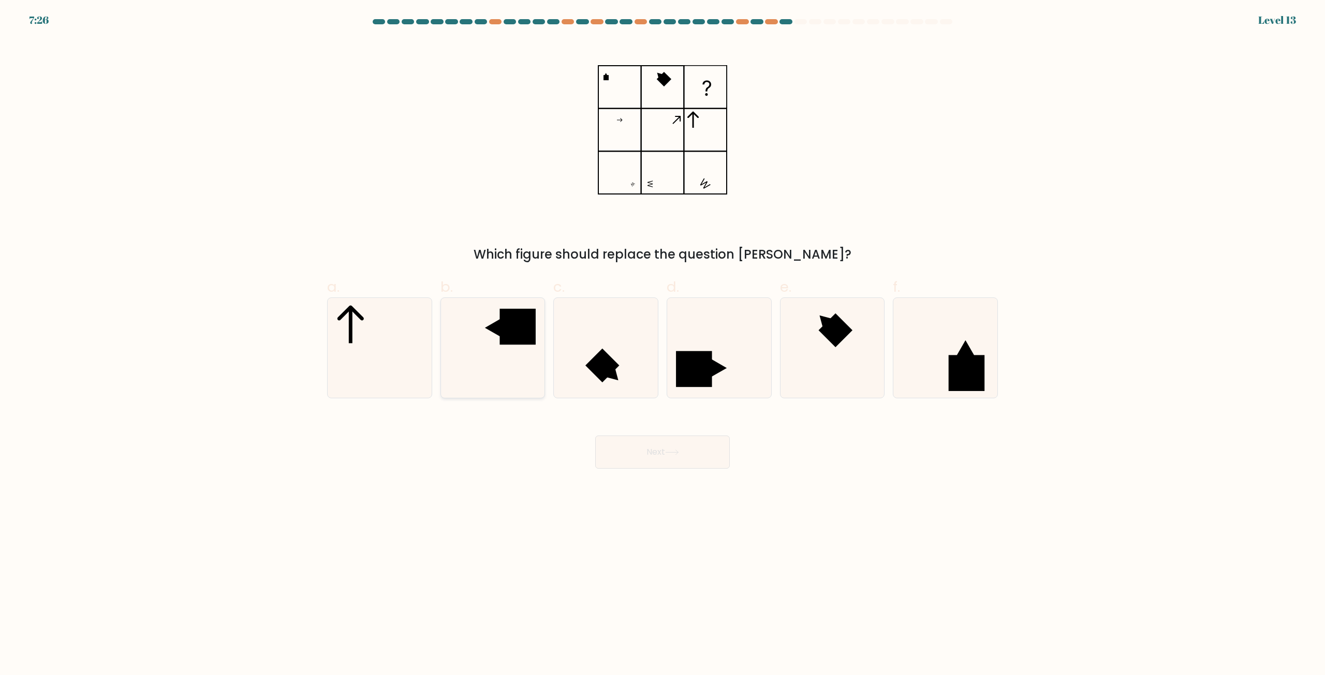
click at [527, 331] on rect at bounding box center [518, 327] width 36 height 36
click at [662, 338] on input "b." at bounding box center [662, 341] width 1 height 7
radio input "true"
click at [689, 453] on button "Next" at bounding box center [662, 452] width 135 height 33
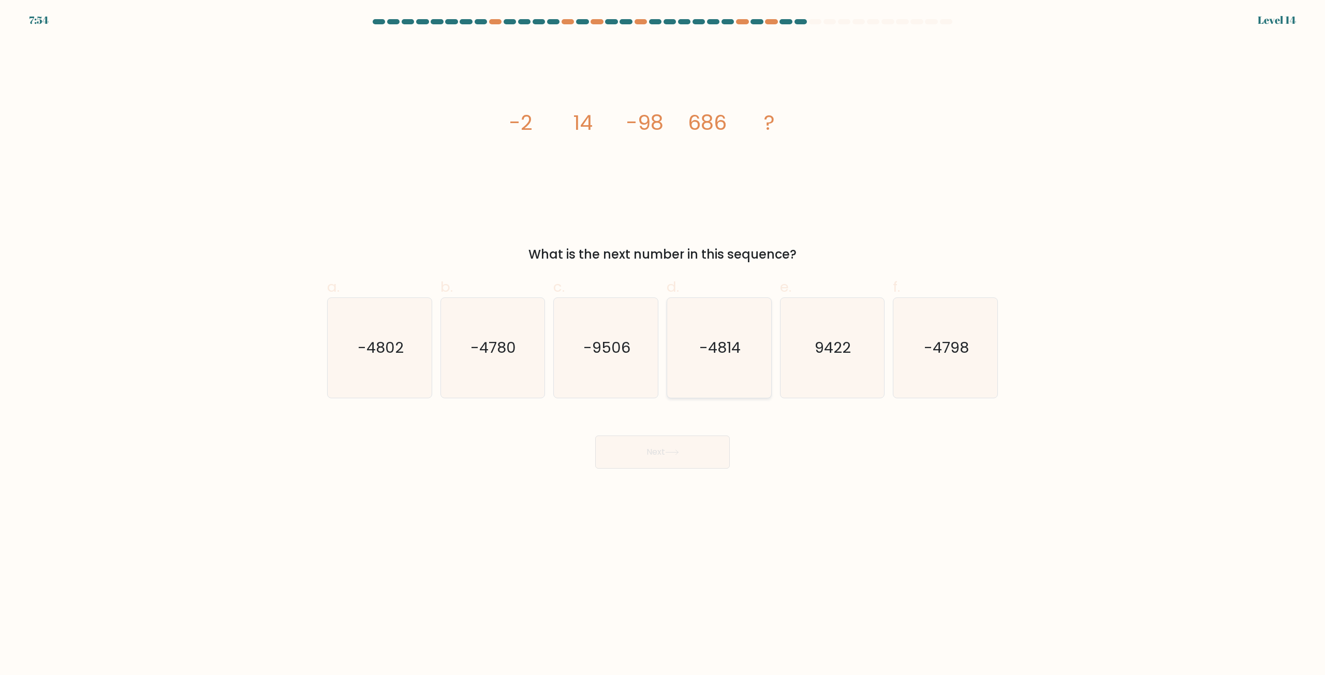
click at [729, 326] on icon "-4814" at bounding box center [719, 348] width 100 height 100
click at [663, 338] on input "d. -4814" at bounding box center [662, 341] width 1 height 7
radio input "true"
click at [362, 328] on icon "-4802" at bounding box center [380, 348] width 100 height 100
click at [662, 338] on input "a. -4802" at bounding box center [662, 341] width 1 height 7
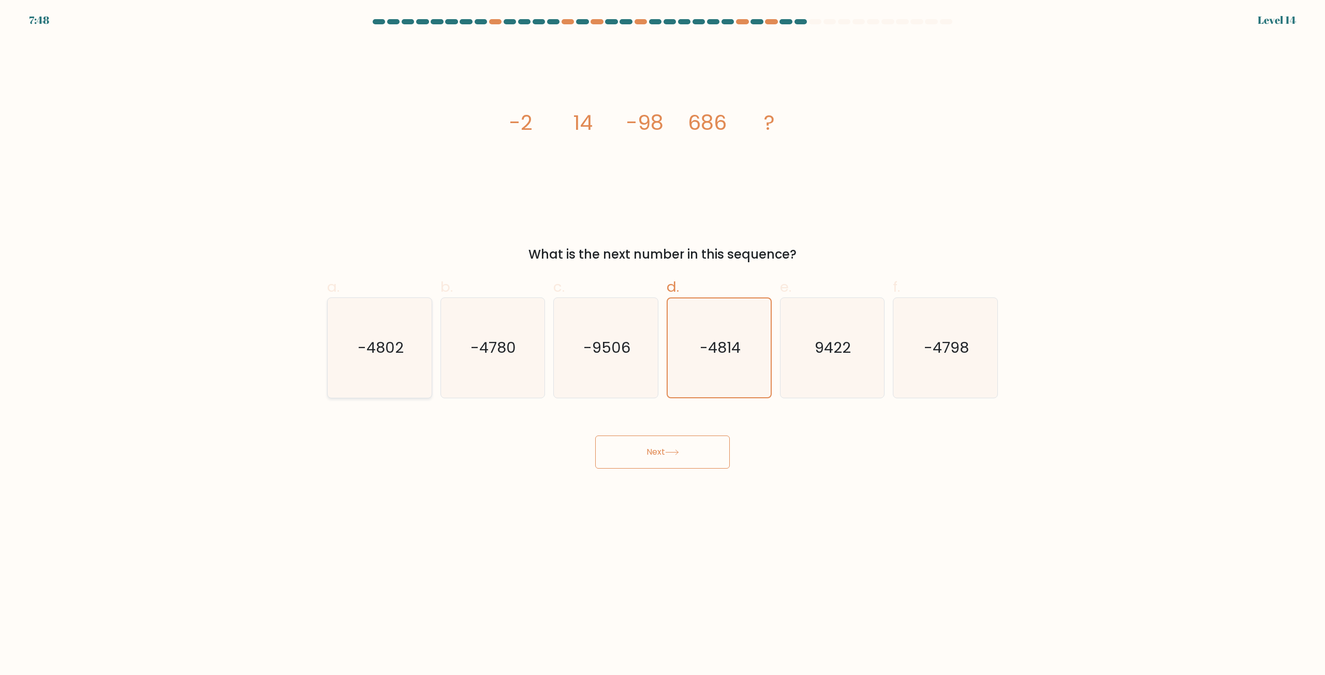
radio input "true"
click at [698, 462] on button "Next" at bounding box center [662, 452] width 135 height 33
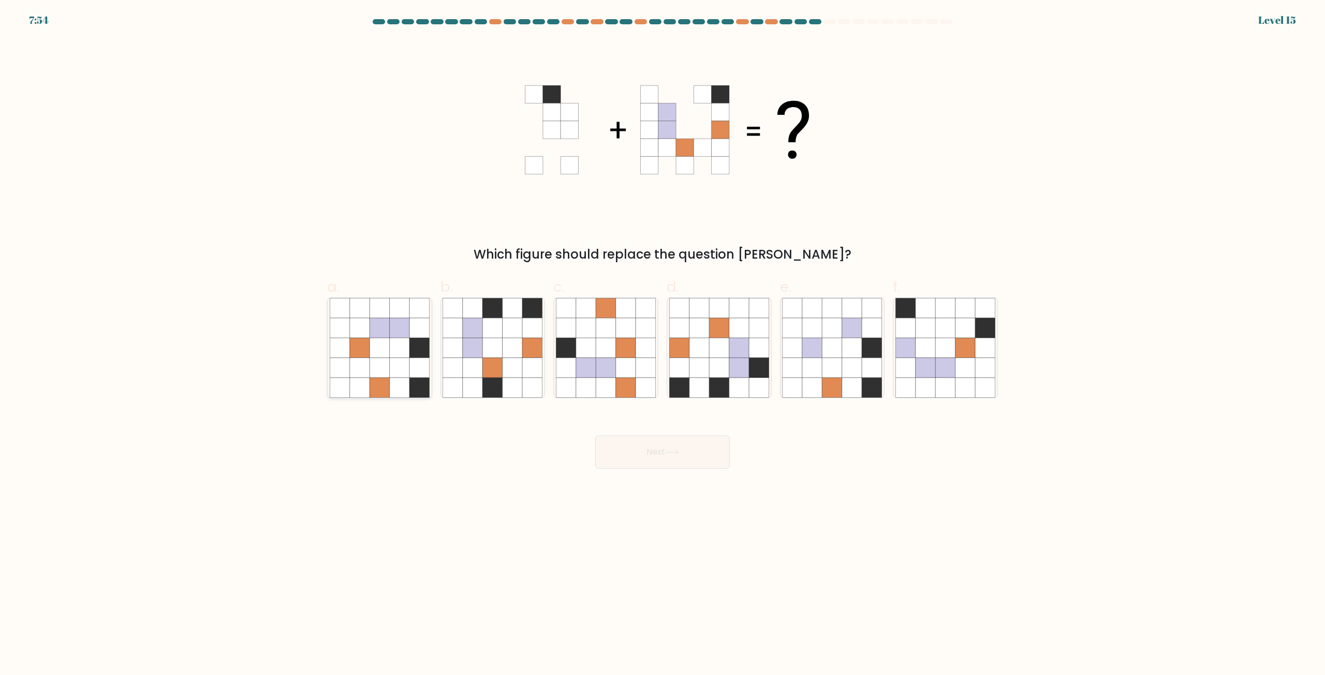
click at [383, 374] on icon at bounding box center [379, 368] width 20 height 20
click at [662, 345] on input "a." at bounding box center [662, 341] width 1 height 7
radio input "true"
click at [651, 455] on button "Next" at bounding box center [662, 452] width 135 height 33
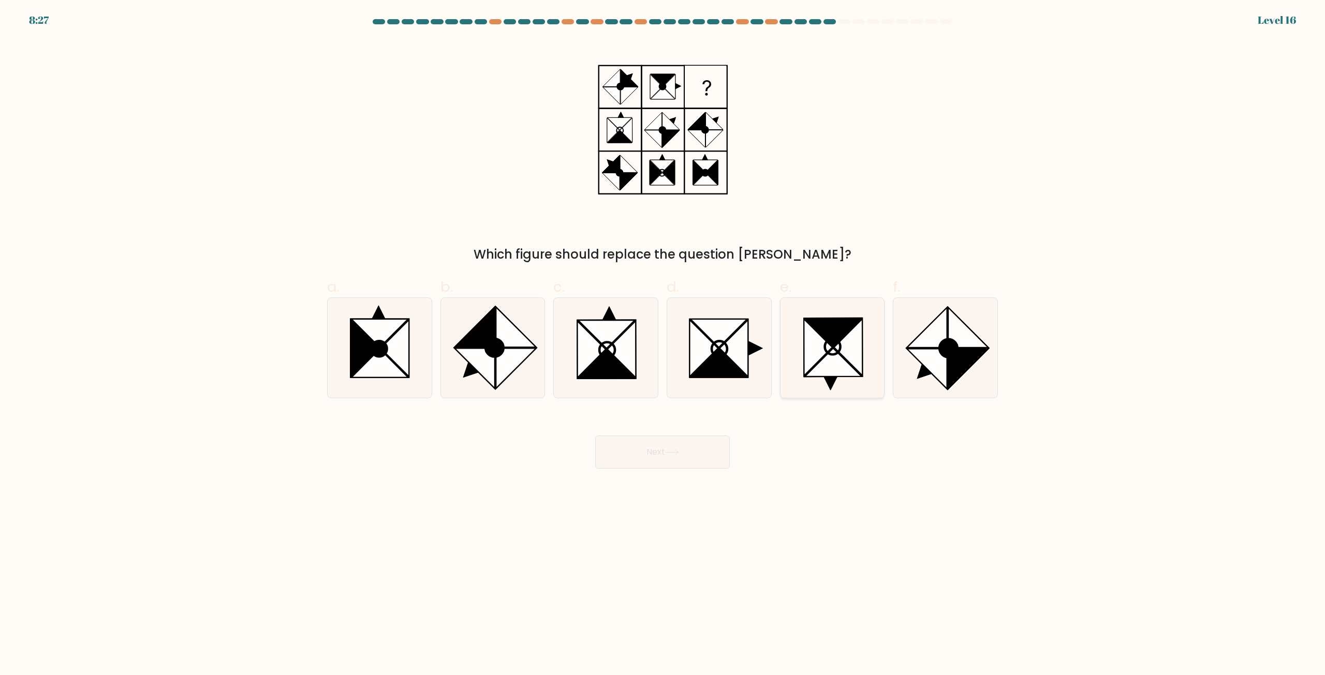
click at [833, 353] on icon at bounding box center [833, 362] width 57 height 28
click at [663, 345] on input "e." at bounding box center [662, 341] width 1 height 7
radio input "true"
click at [690, 461] on button "Next" at bounding box center [662, 452] width 135 height 33
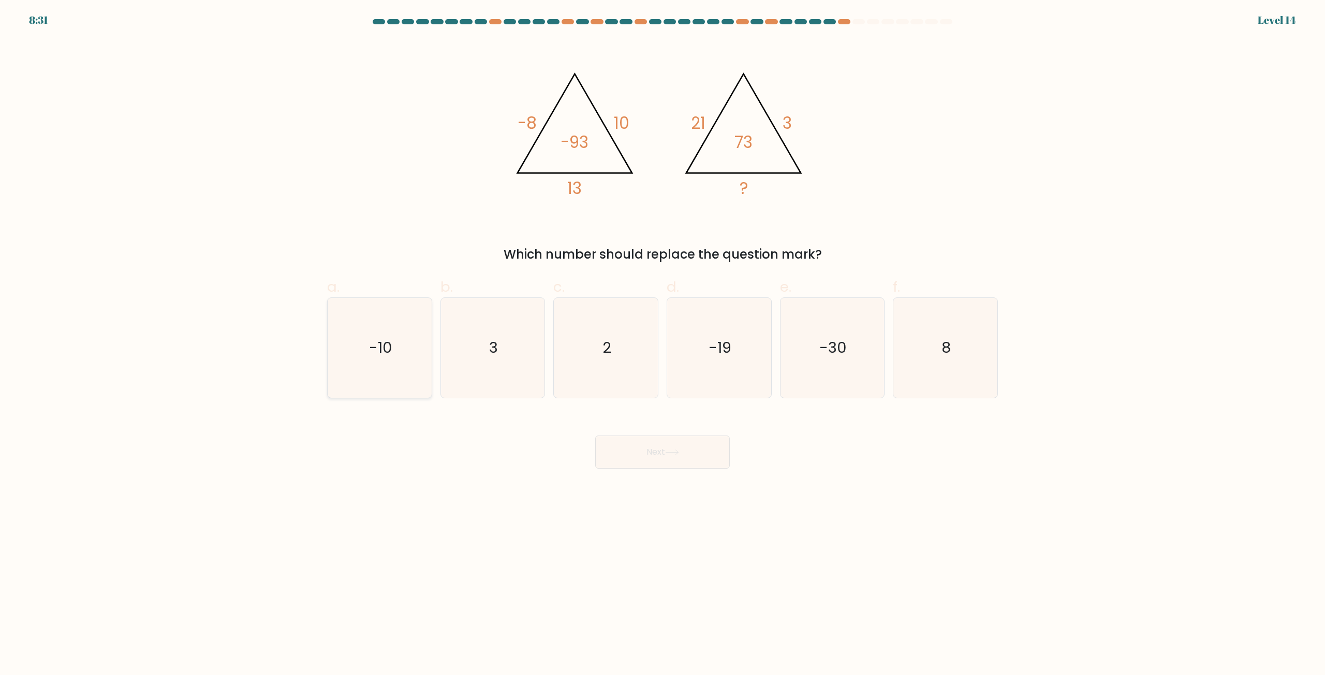
click at [385, 346] on text "-10" at bounding box center [380, 348] width 23 height 21
click at [662, 345] on input "a. -10" at bounding box center [662, 341] width 1 height 7
radio input "true"
click at [696, 449] on button "Next" at bounding box center [662, 452] width 135 height 33
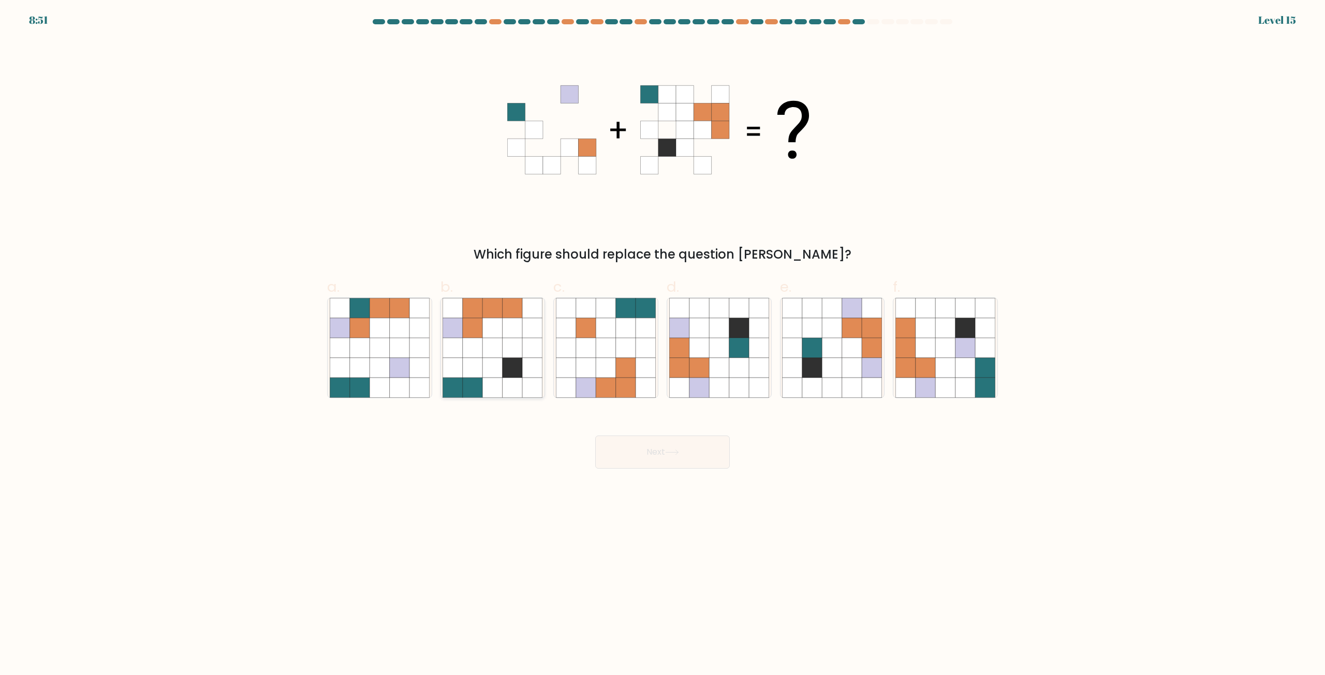
click at [512, 366] on icon at bounding box center [512, 368] width 20 height 20
click at [662, 345] on input "b." at bounding box center [662, 341] width 1 height 7
radio input "true"
click at [638, 455] on button "Next" at bounding box center [662, 452] width 135 height 33
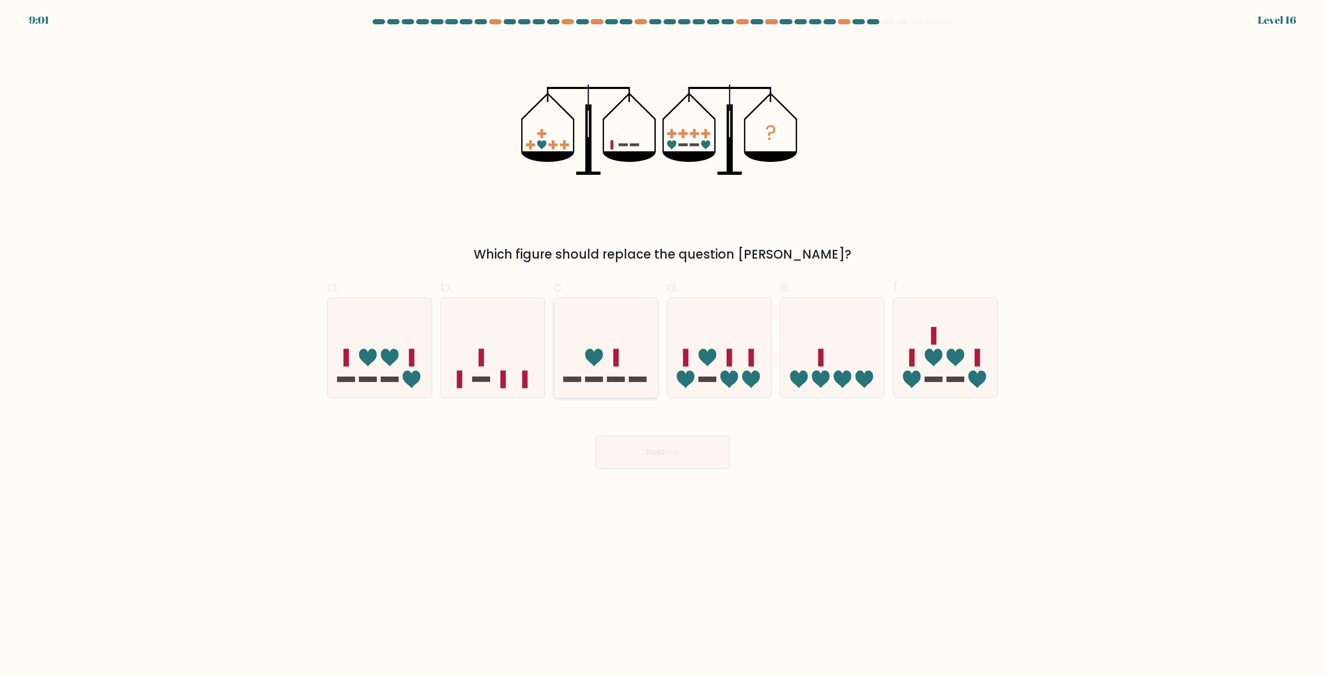
click at [630, 380] on rect at bounding box center [638, 379] width 18 height 5
click at [662, 345] on input "c." at bounding box center [662, 341] width 1 height 7
radio input "true"
click at [643, 454] on button "Next" at bounding box center [662, 452] width 135 height 33
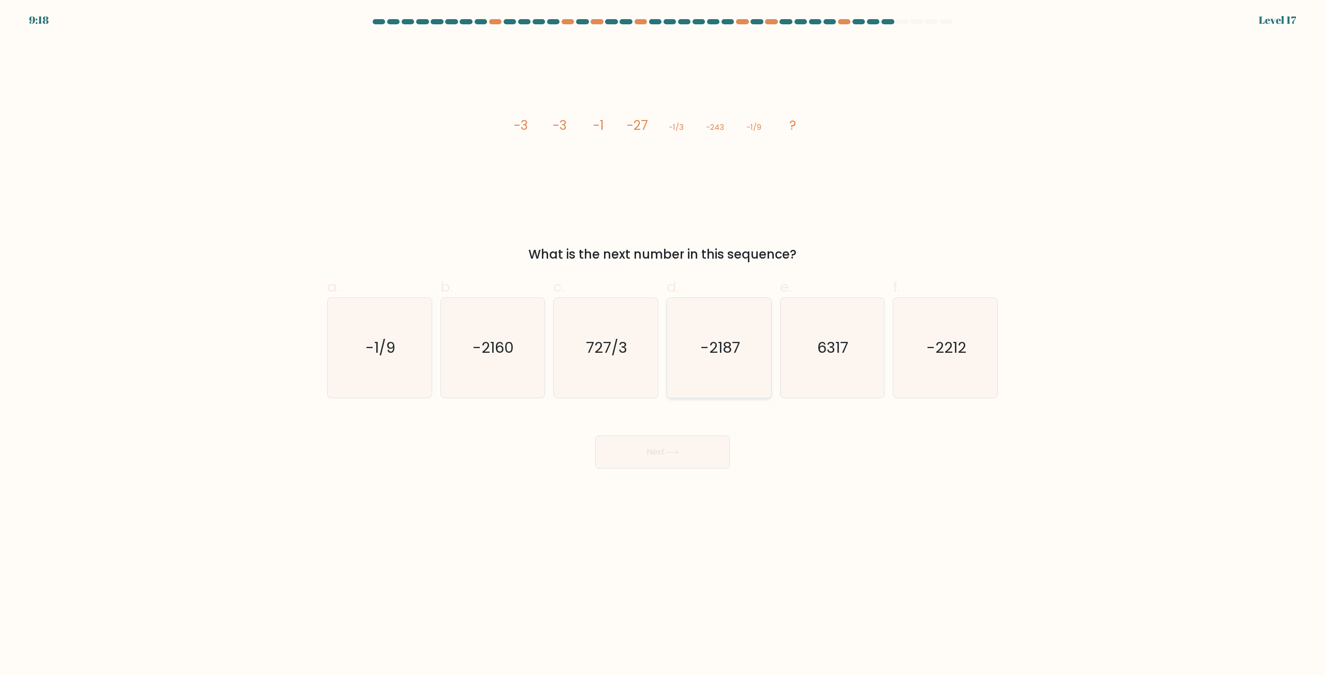
click at [724, 341] on text "-2187" at bounding box center [720, 348] width 40 height 21
click at [663, 341] on input "d. -2187" at bounding box center [662, 341] width 1 height 7
radio input "true"
click at [667, 455] on button "Next" at bounding box center [662, 452] width 135 height 33
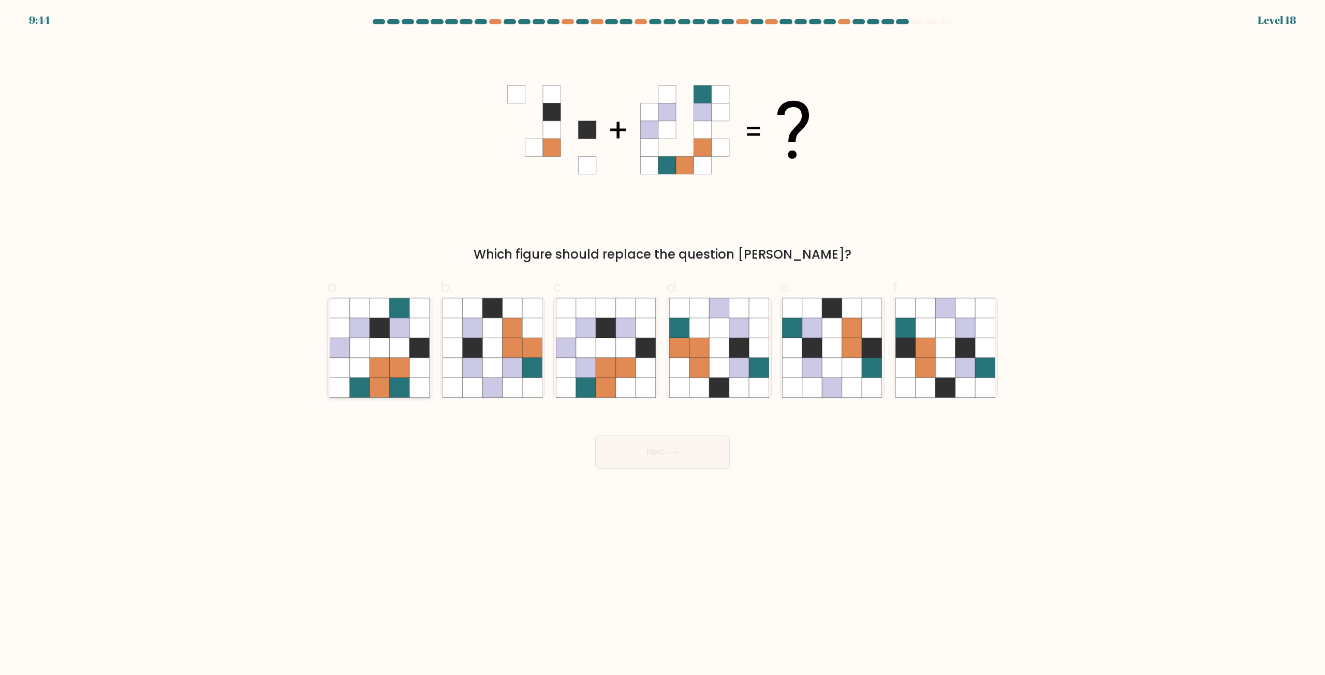
click at [350, 345] on icon at bounding box center [360, 348] width 20 height 20
click at [662, 345] on input "a." at bounding box center [662, 341] width 1 height 7
radio input "true"
click at [697, 448] on button "Next" at bounding box center [662, 452] width 135 height 33
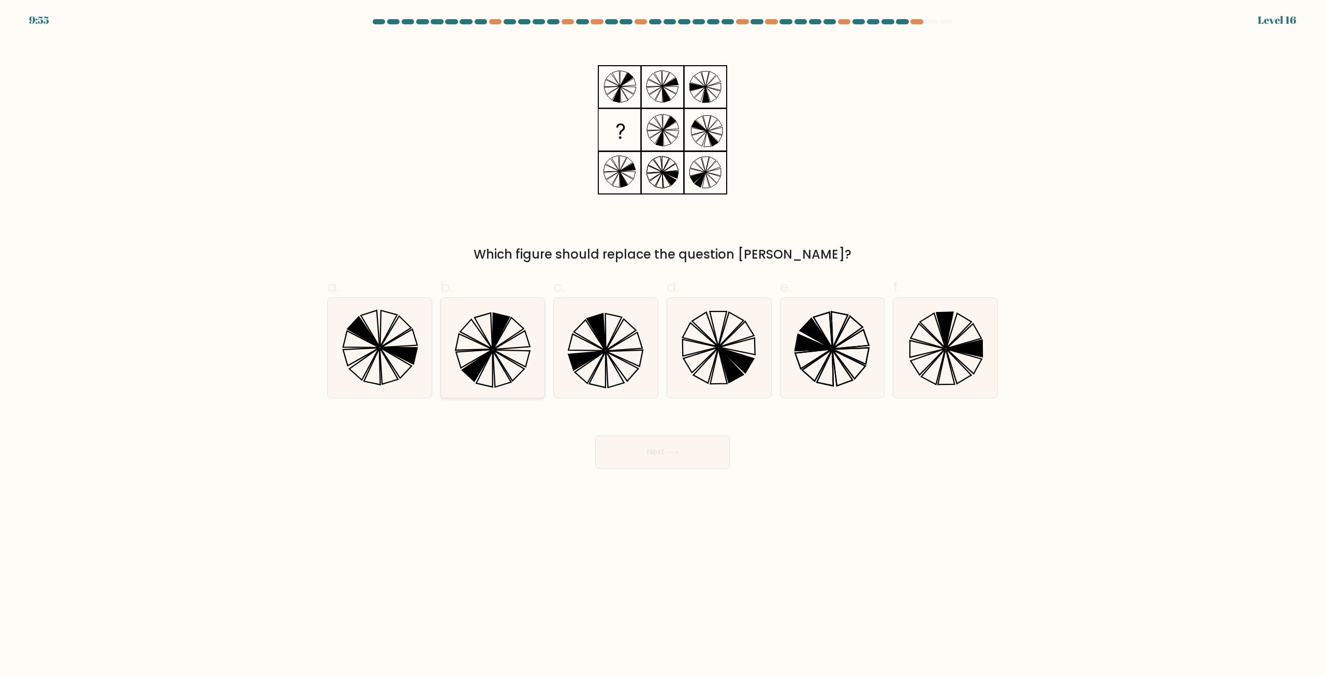
click at [491, 336] on icon at bounding box center [492, 348] width 100 height 100
click at [662, 338] on input "b." at bounding box center [662, 341] width 1 height 7
radio input "true"
click at [645, 448] on button "Next" at bounding box center [662, 452] width 135 height 33
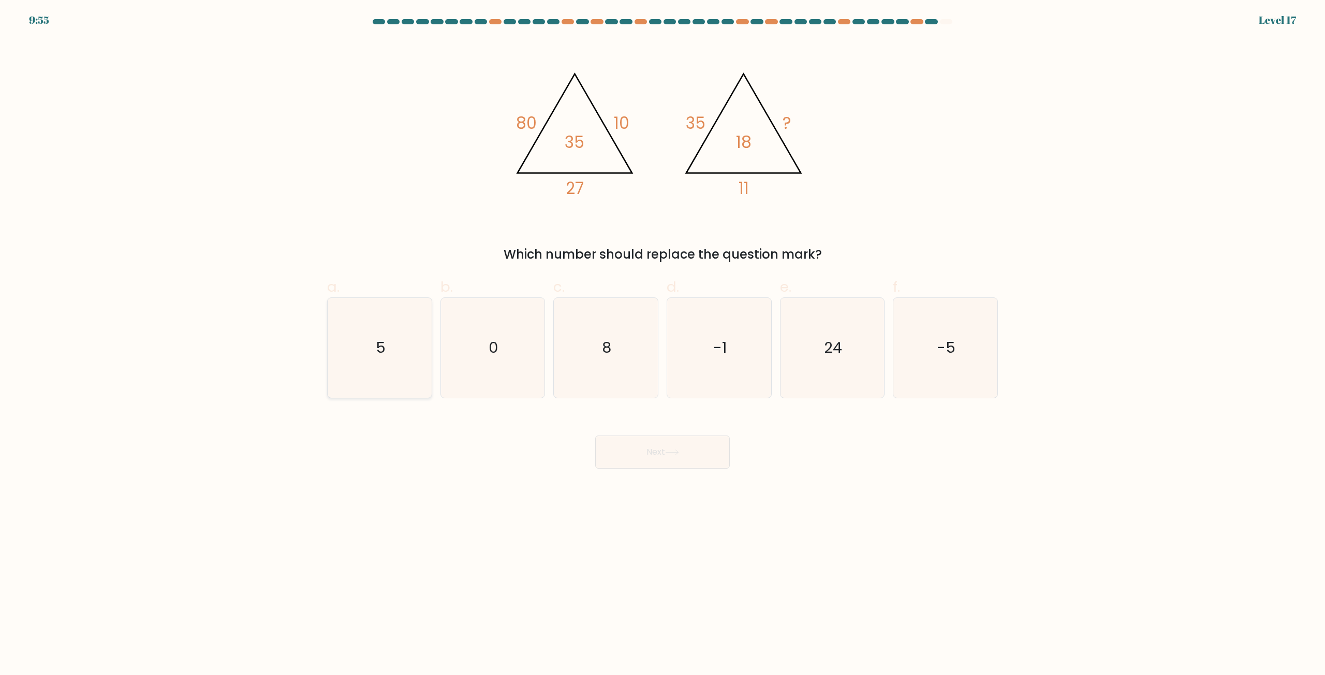
click at [403, 357] on icon "5" at bounding box center [380, 348] width 100 height 100
click at [662, 345] on input "a. 5" at bounding box center [662, 341] width 1 height 7
radio input "true"
click at [670, 456] on button "Next" at bounding box center [662, 452] width 135 height 33
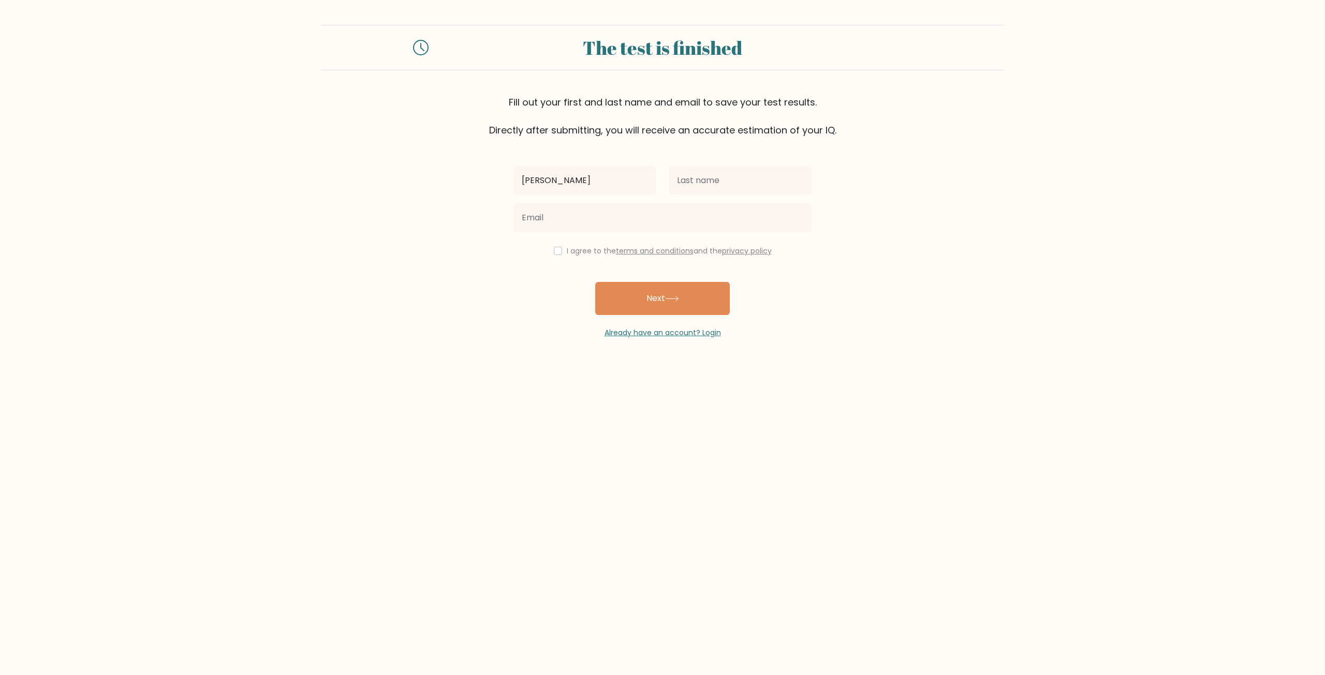
type input "[PERSON_NAME]"
drag, startPoint x: 730, startPoint y: 191, endPoint x: 728, endPoint y: 181, distance: 10.0
click at [729, 191] on input "text" at bounding box center [739, 180] width 143 height 29
type input "Sanchez"
click at [704, 224] on input "email" at bounding box center [662, 217] width 298 height 29
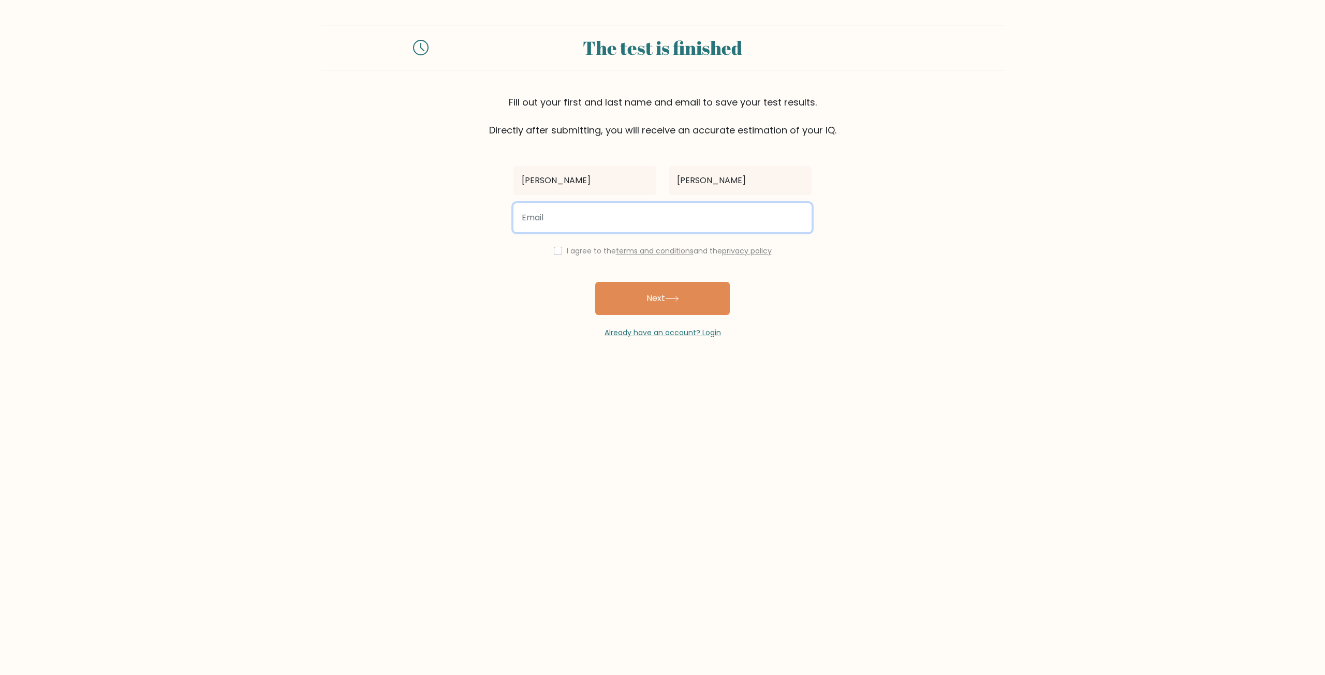
type input "Juansantosan6@gmail.com"
click at [559, 248] on div "I agree to the terms and conditions and the privacy policy" at bounding box center [662, 251] width 310 height 12
click at [554, 249] on input "checkbox" at bounding box center [558, 251] width 8 height 8
checkbox input "true"
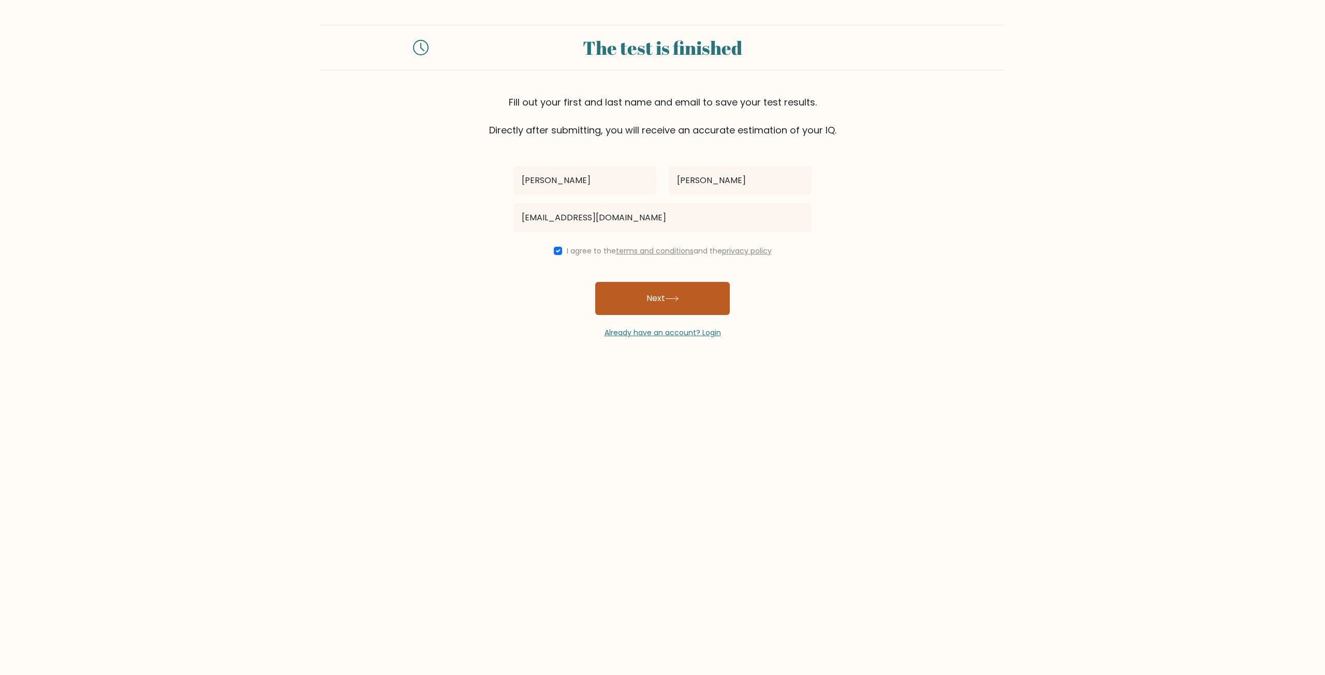
click at [678, 301] on icon at bounding box center [672, 299] width 14 height 6
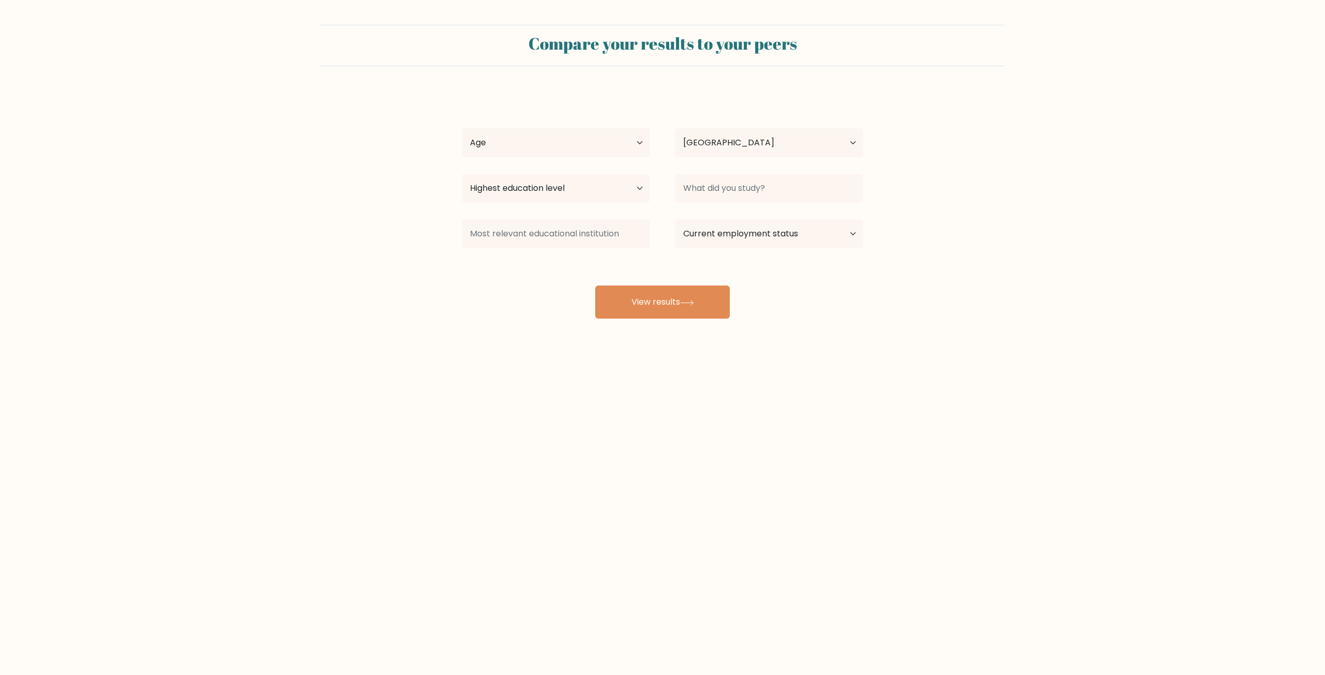
select select "CO"
drag, startPoint x: 519, startPoint y: 128, endPoint x: 519, endPoint y: 140, distance: 11.9
click at [519, 128] on div "Age Under [DEMOGRAPHIC_DATA] [DEMOGRAPHIC_DATA] [DEMOGRAPHIC_DATA] [DEMOGRAPHIC…" at bounding box center [555, 142] width 213 height 37
click at [519, 142] on select "Age Under [DEMOGRAPHIC_DATA] [DEMOGRAPHIC_DATA] [DEMOGRAPHIC_DATA] [DEMOGRAPHIC…" at bounding box center [556, 142] width 188 height 29
select select "min_18"
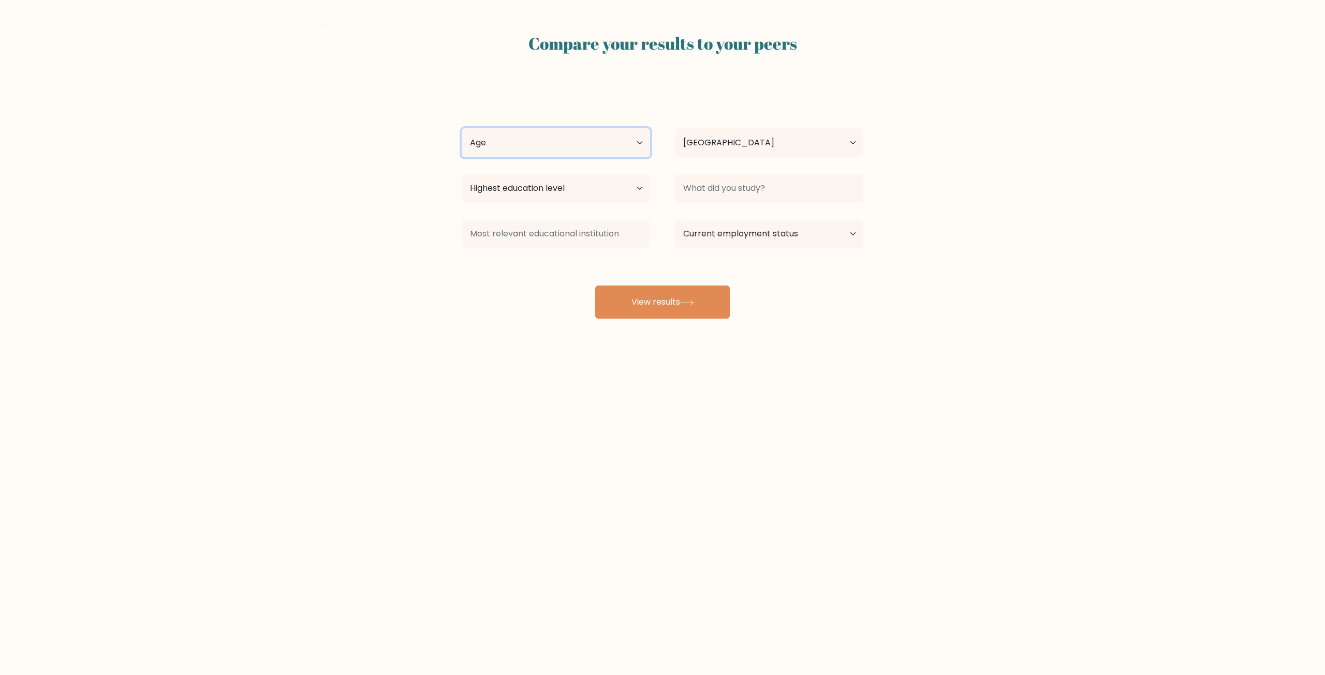
click at [462, 128] on select "Age Under 18 years old 18-24 years old 25-34 years old 35-44 years old 45-54 ye…" at bounding box center [556, 142] width 188 height 29
click at [734, 142] on select "Country Afghanistan Albania Algeria American Samoa Andorra Angola Anguilla Anta…" at bounding box center [769, 142] width 188 height 29
click at [612, 168] on div "Julian Sanchez Age Under 18 years old 18-24 years old 25-34 years old 35-44 yea…" at bounding box center [662, 205] width 414 height 228
click at [568, 193] on select "Highest education level No schooling Primary Lower Secondary Upper Secondary Oc…" at bounding box center [556, 188] width 188 height 29
select select "upper_secondary"
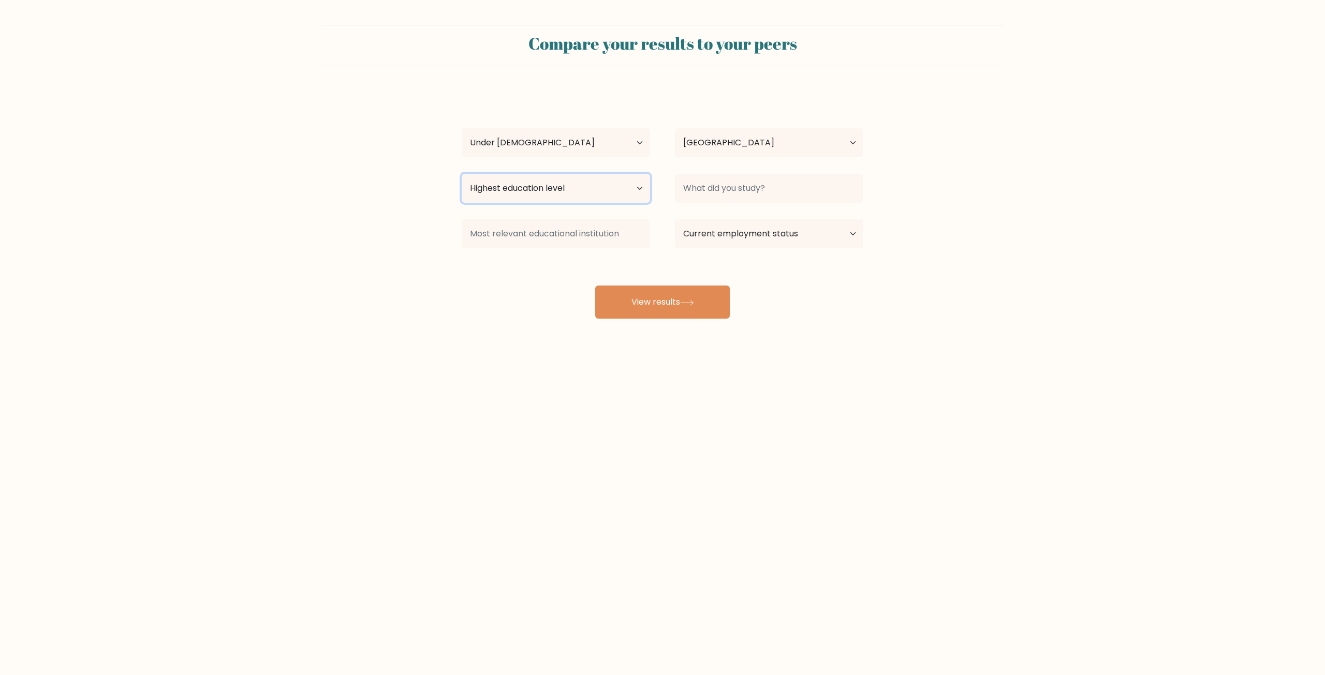
click at [462, 174] on select "Highest education level No schooling Primary Lower Secondary Upper Secondary Oc…" at bounding box center [556, 188] width 188 height 29
click at [747, 184] on input at bounding box center [769, 188] width 188 height 29
click at [608, 230] on input at bounding box center [556, 233] width 188 height 29
click at [730, 227] on select "Current employment status Employed Student Retired Other / prefer not to answer" at bounding box center [769, 233] width 188 height 29
click at [816, 364] on div "Compare your results to your peers Julian Sanchez Age Under 18 years old 18-24 …" at bounding box center [662, 196] width 1325 height 392
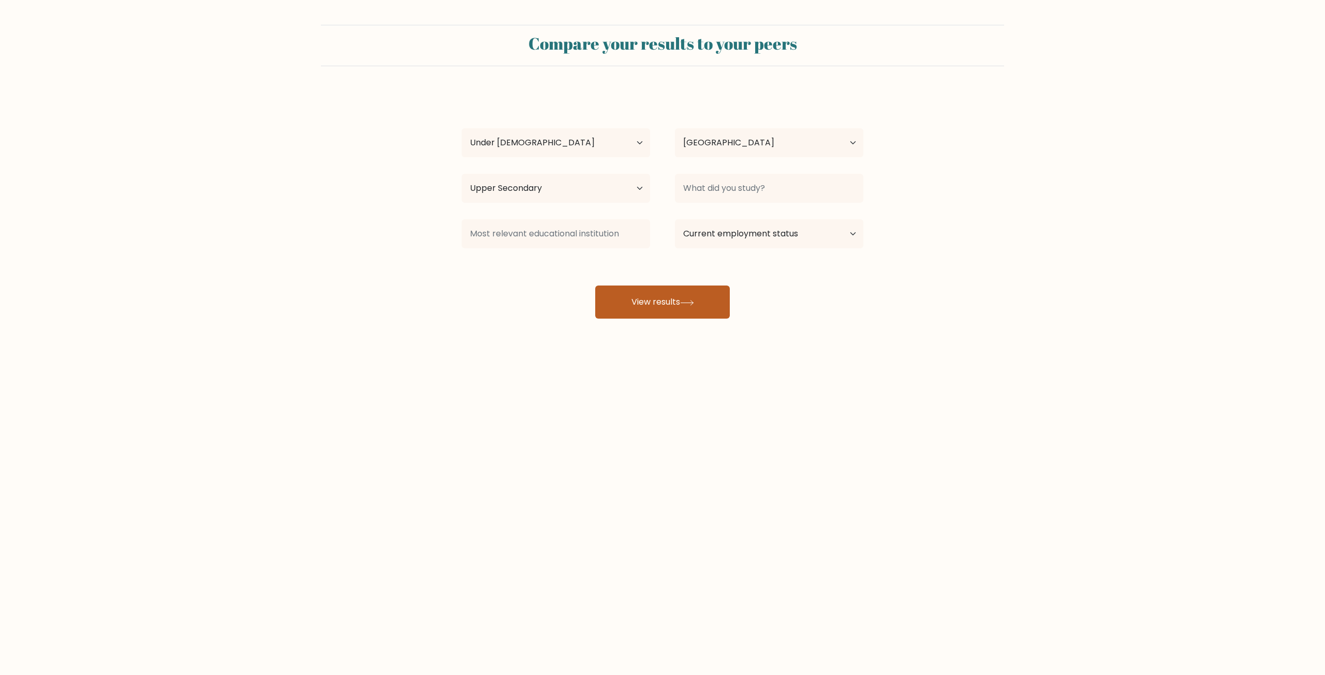
click at [662, 297] on button "View results" at bounding box center [662, 302] width 135 height 33
click at [717, 188] on input at bounding box center [769, 188] width 188 height 29
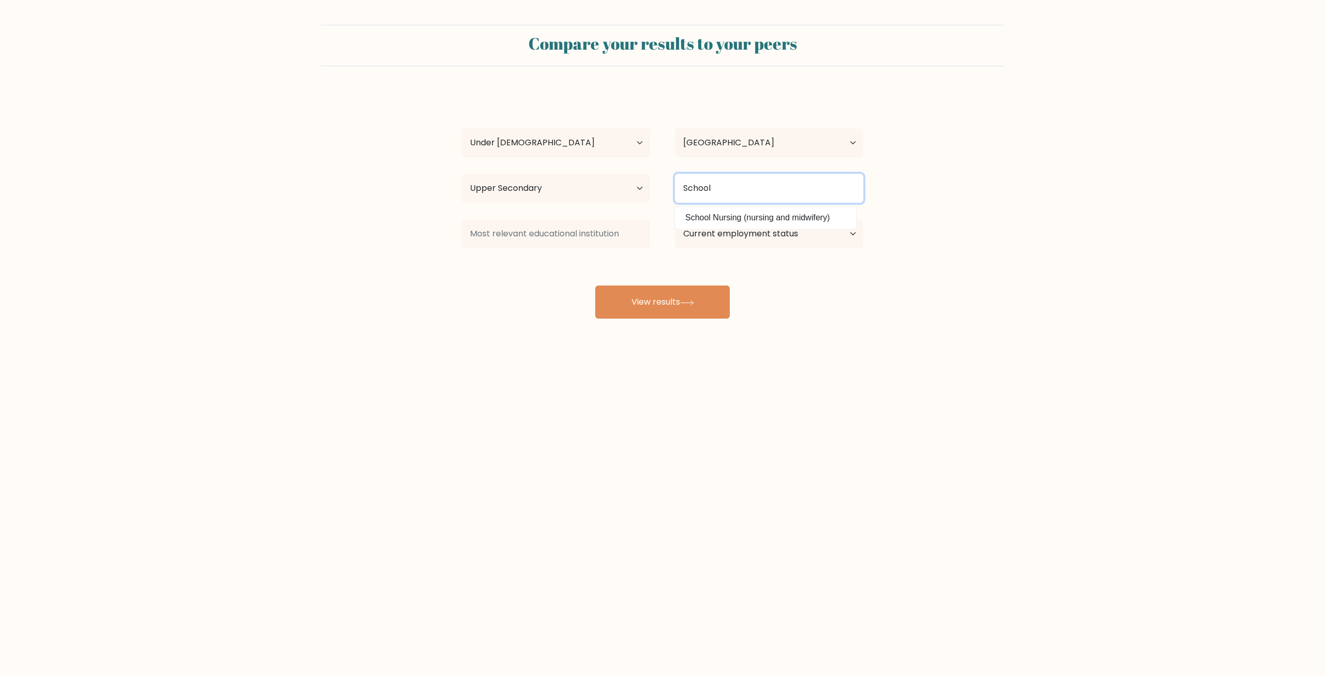
type input "School"
click at [829, 335] on div "Compare your results to your peers Julian Sanchez Age Under 18 years old 18-24 …" at bounding box center [662, 196] width 1325 height 392
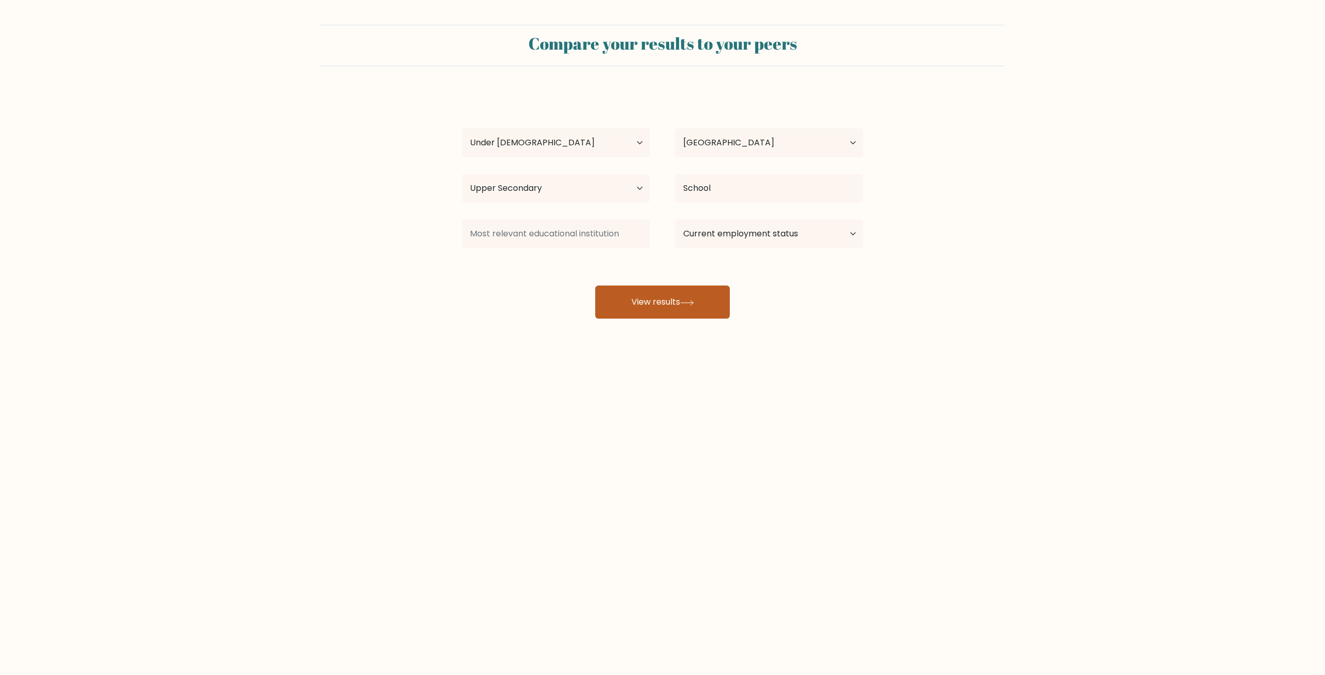
click at [689, 289] on button "View results" at bounding box center [662, 302] width 135 height 33
click at [563, 235] on input at bounding box center [556, 233] width 188 height 29
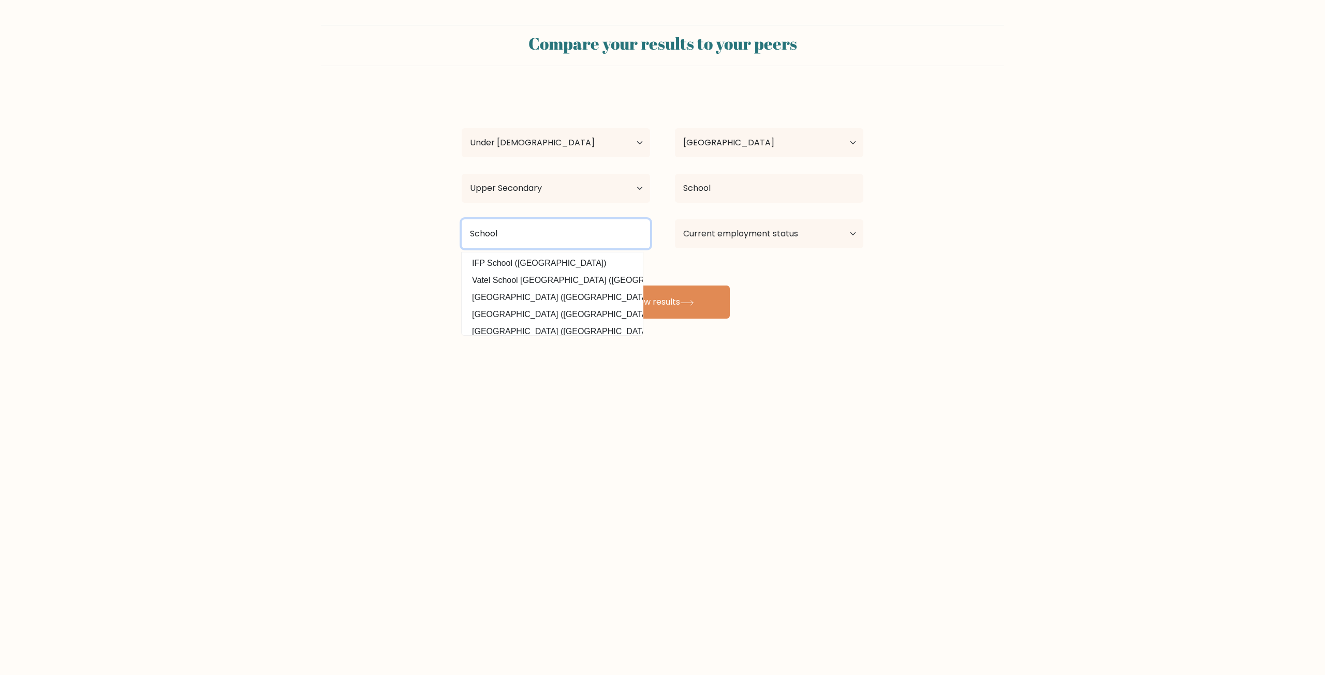
type input "School"
click at [757, 329] on div "Compare your results to your peers Julian Sanchez Age Under 18 years old 18-24 …" at bounding box center [662, 196] width 1325 height 392
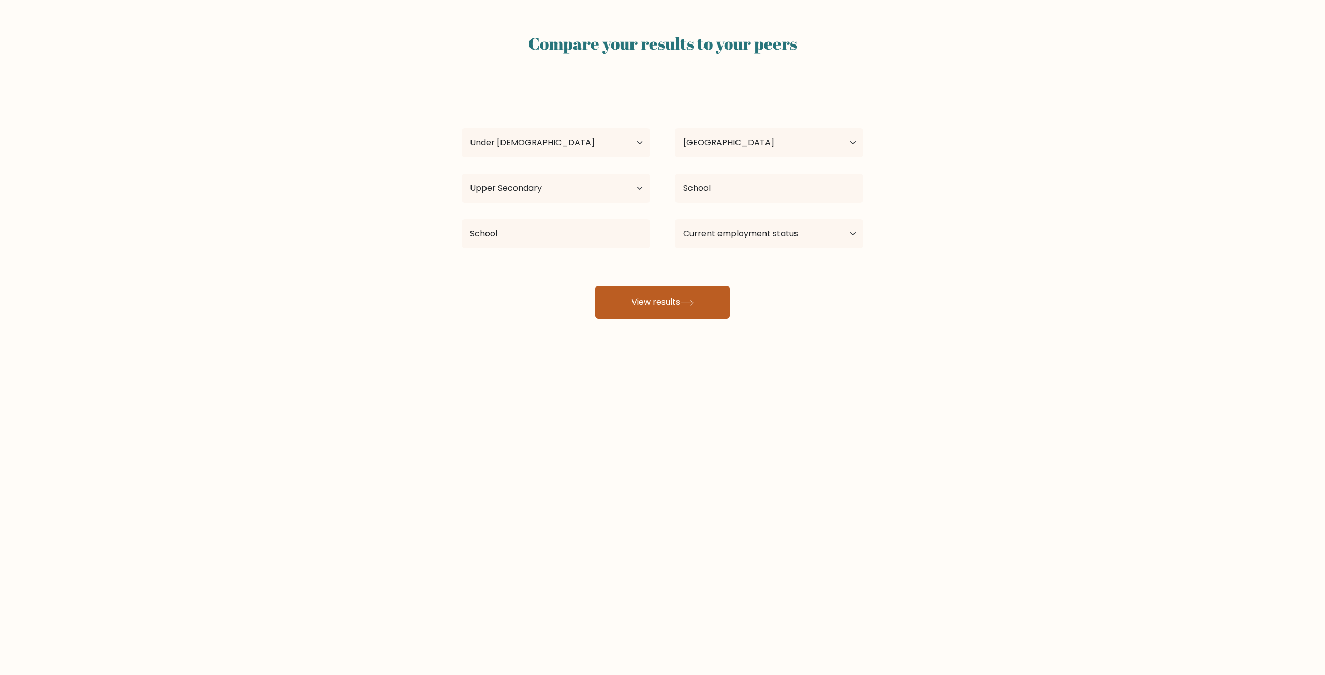
click at [691, 293] on button "View results" at bounding box center [662, 302] width 135 height 33
click at [763, 235] on select "Current employment status Employed Student Retired Other / prefer not to answer" at bounding box center [769, 233] width 188 height 29
select select "other"
click at [675, 219] on select "Current employment status Employed Student Retired Other / prefer not to answer" at bounding box center [769, 233] width 188 height 29
click at [675, 303] on button "View results" at bounding box center [662, 302] width 135 height 33
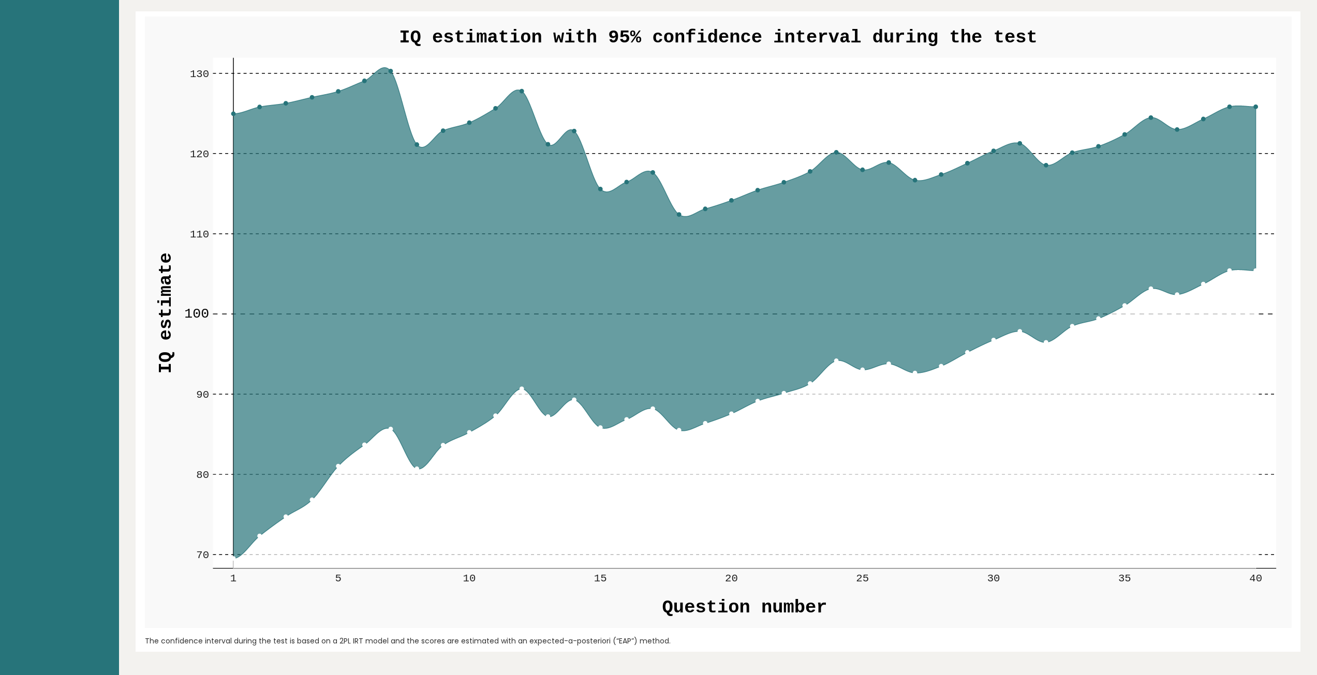
scroll to position [1190, 0]
